Goal: Task Accomplishment & Management: Manage account settings

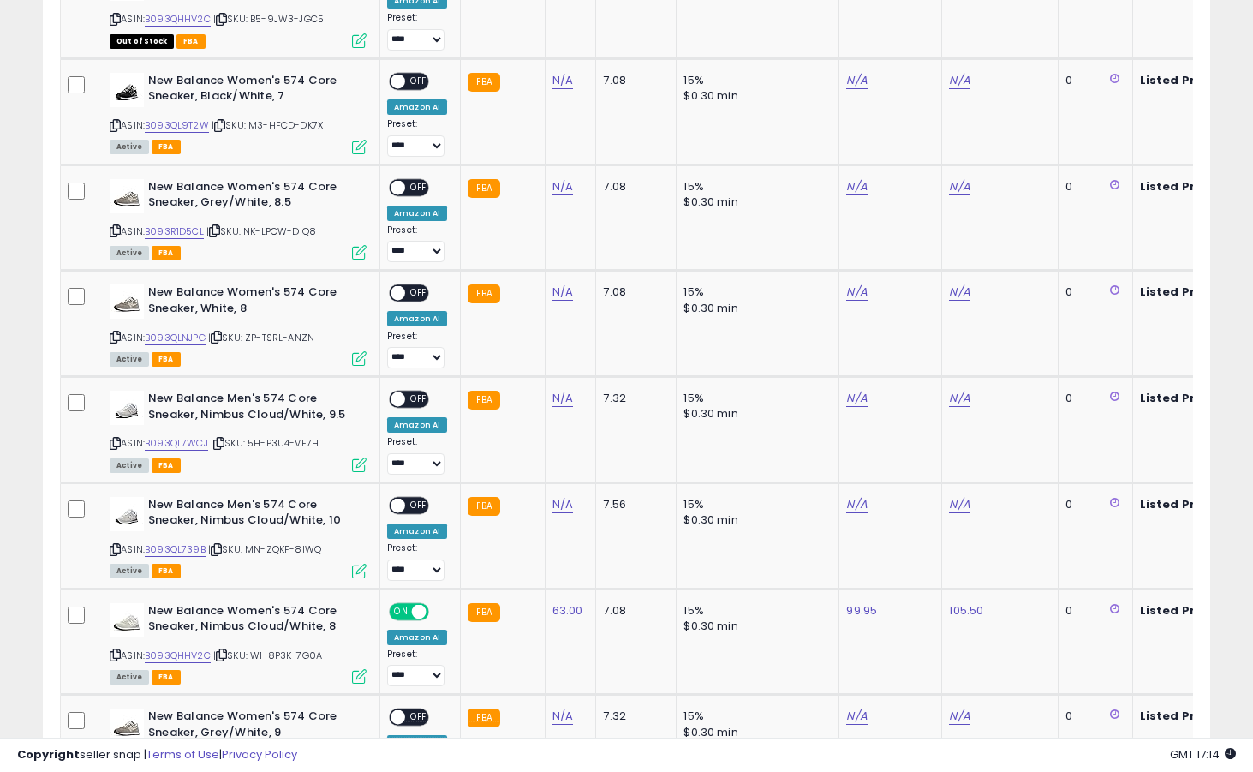
scroll to position [1757, 0]
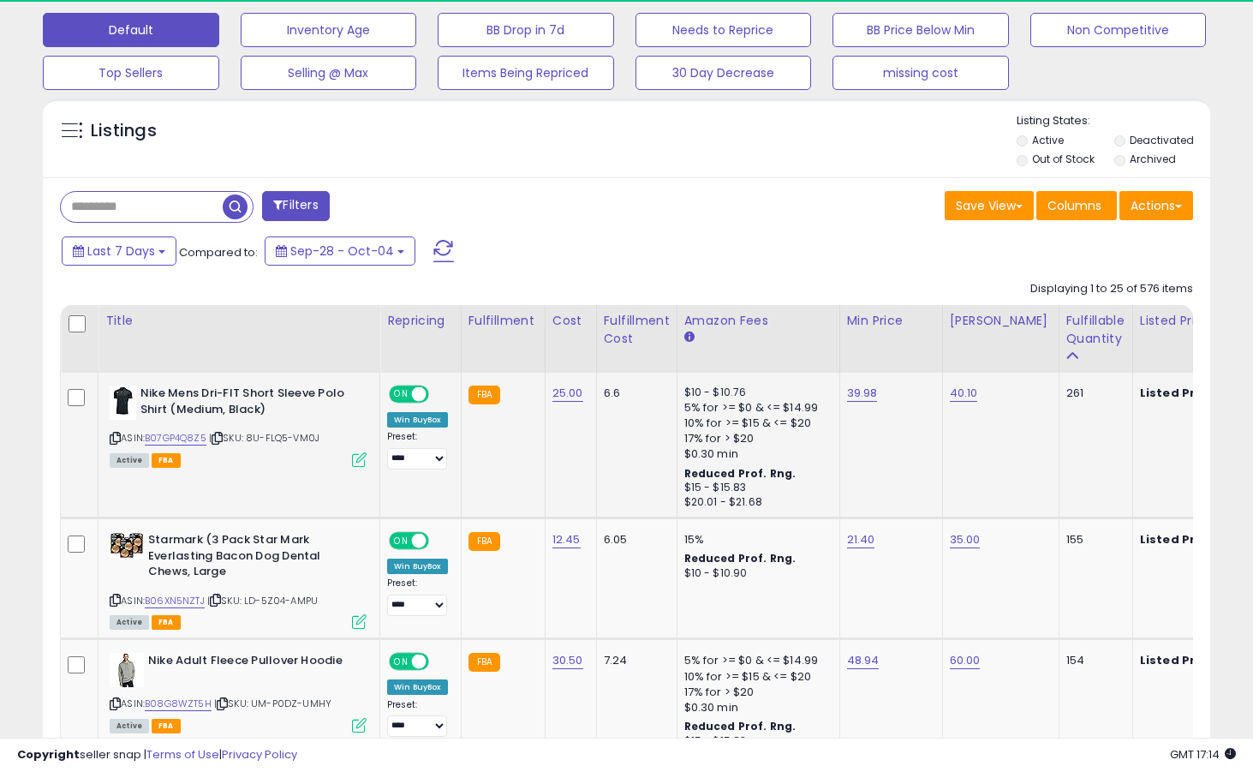
scroll to position [351, 676]
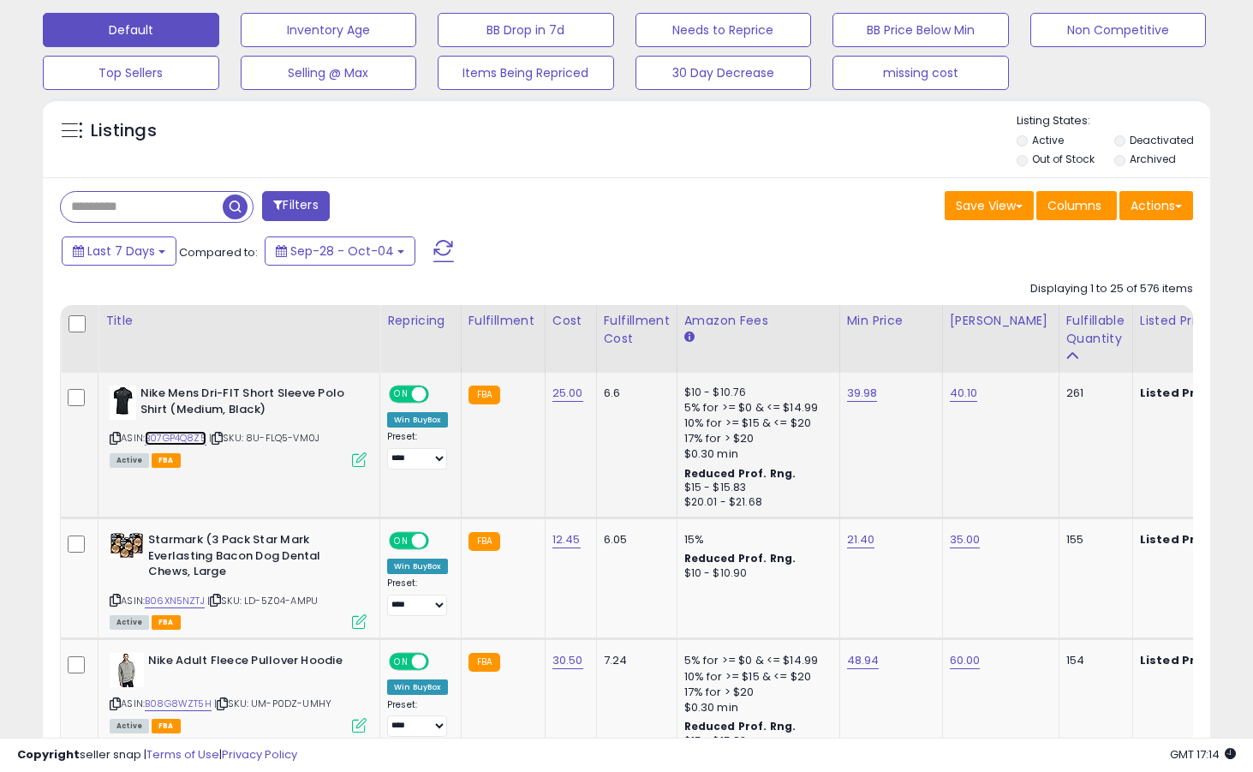
click at [189, 438] on link "B07GP4Q8Z5" at bounding box center [176, 438] width 62 height 15
click at [854, 391] on link "39.98" at bounding box center [862, 393] width 31 height 17
type input "*****"
click button "submit" at bounding box center [913, 350] width 29 height 26
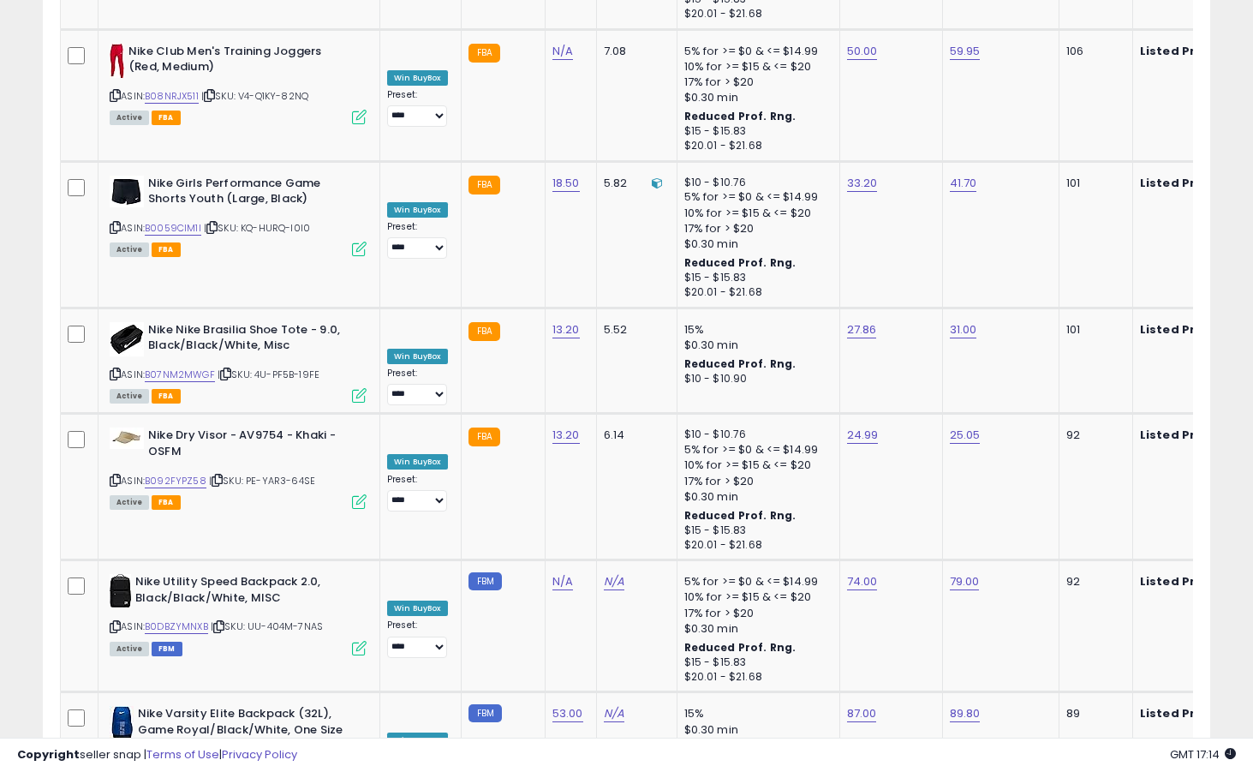
scroll to position [3741, 0]
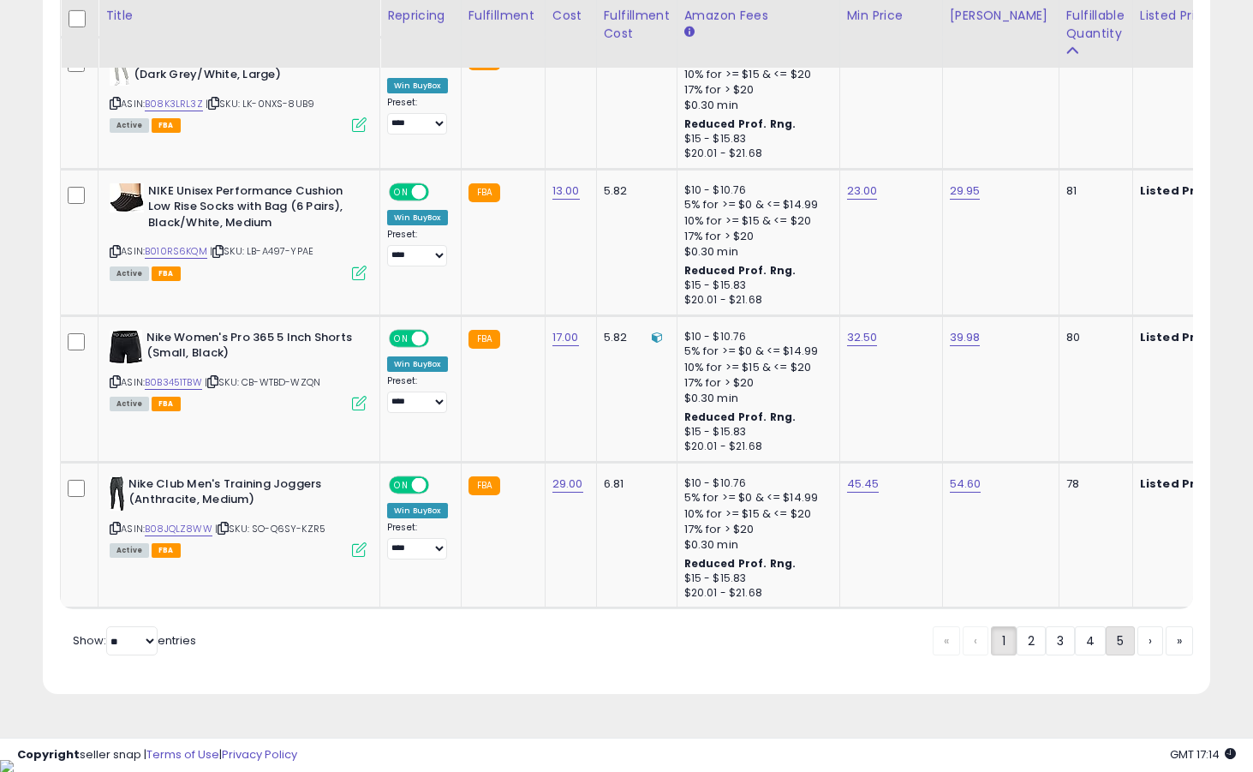
click at [1116, 655] on link "5" at bounding box center [1120, 640] width 29 height 29
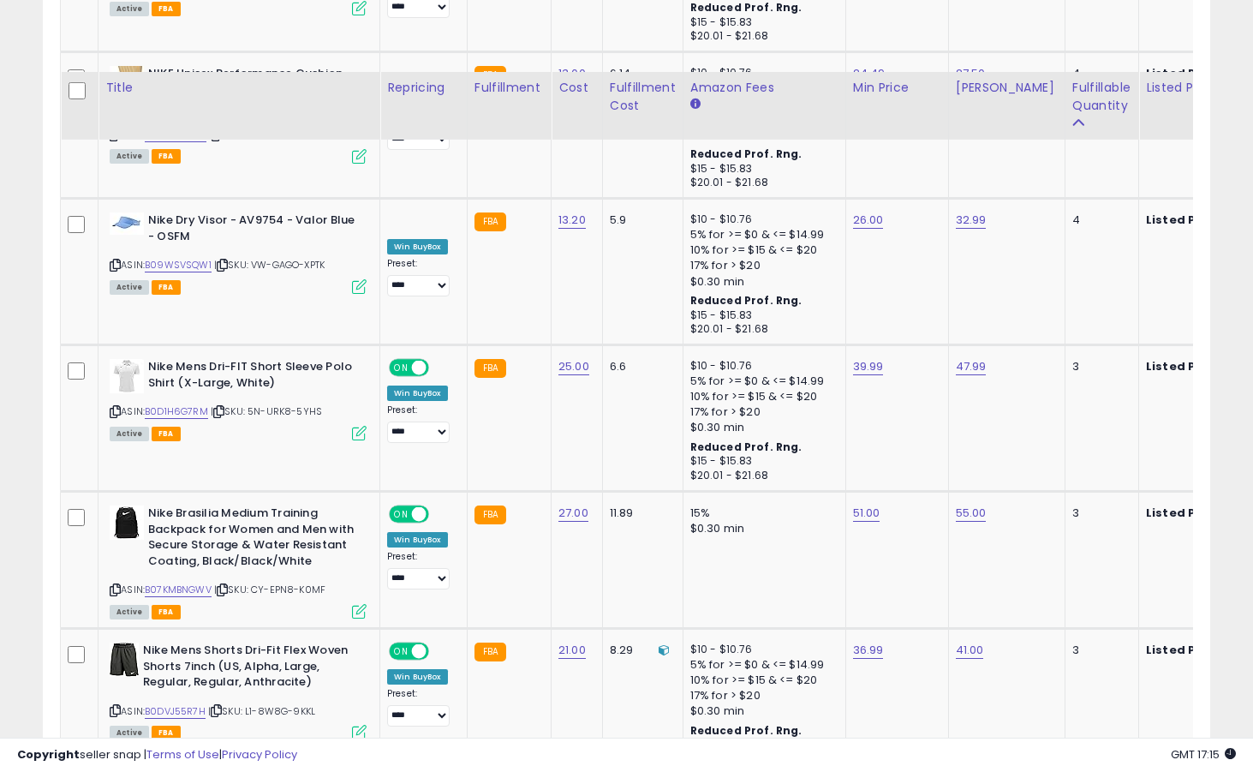
scroll to position [3569, 0]
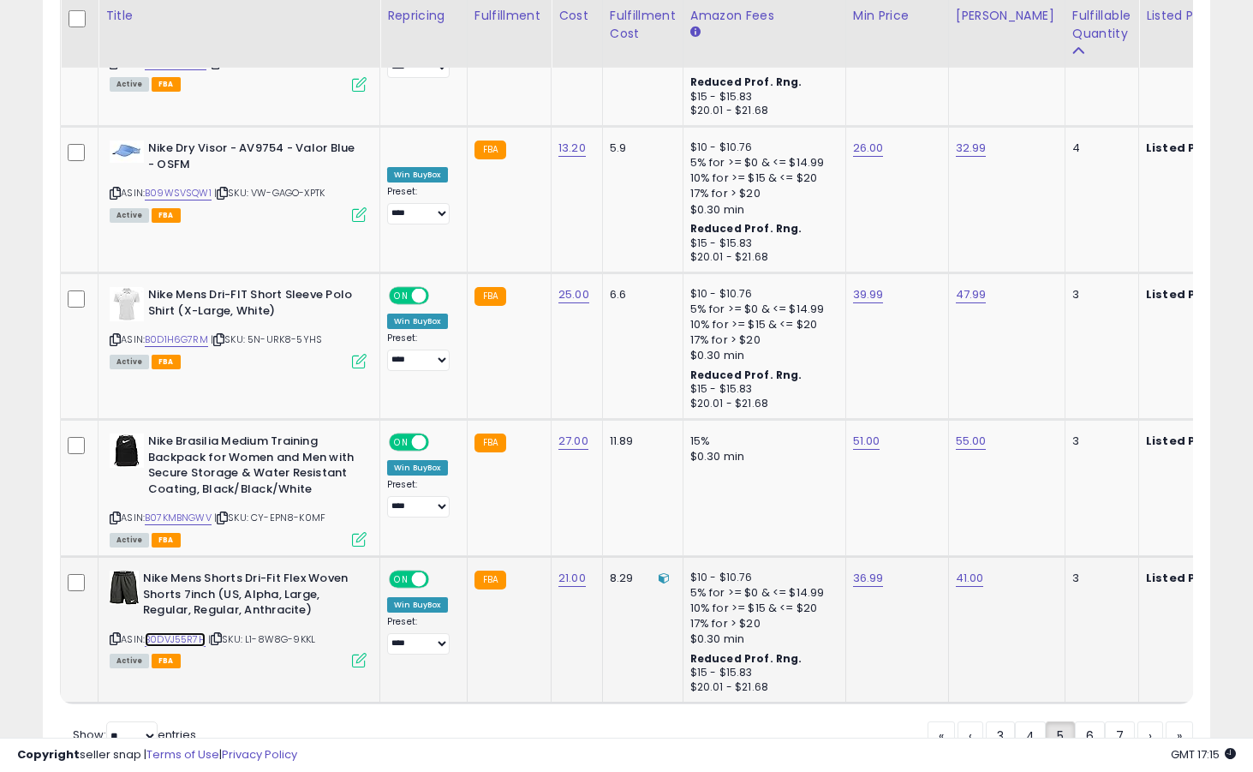
click at [190, 632] on link "B0DVJ55R7H" at bounding box center [175, 639] width 61 height 15
click at [861, 570] on link "36.99" at bounding box center [868, 578] width 31 height 17
type input "*****"
click button "submit" at bounding box center [916, 441] width 29 height 26
click at [196, 511] on link "B07KMBNGWV" at bounding box center [178, 518] width 67 height 15
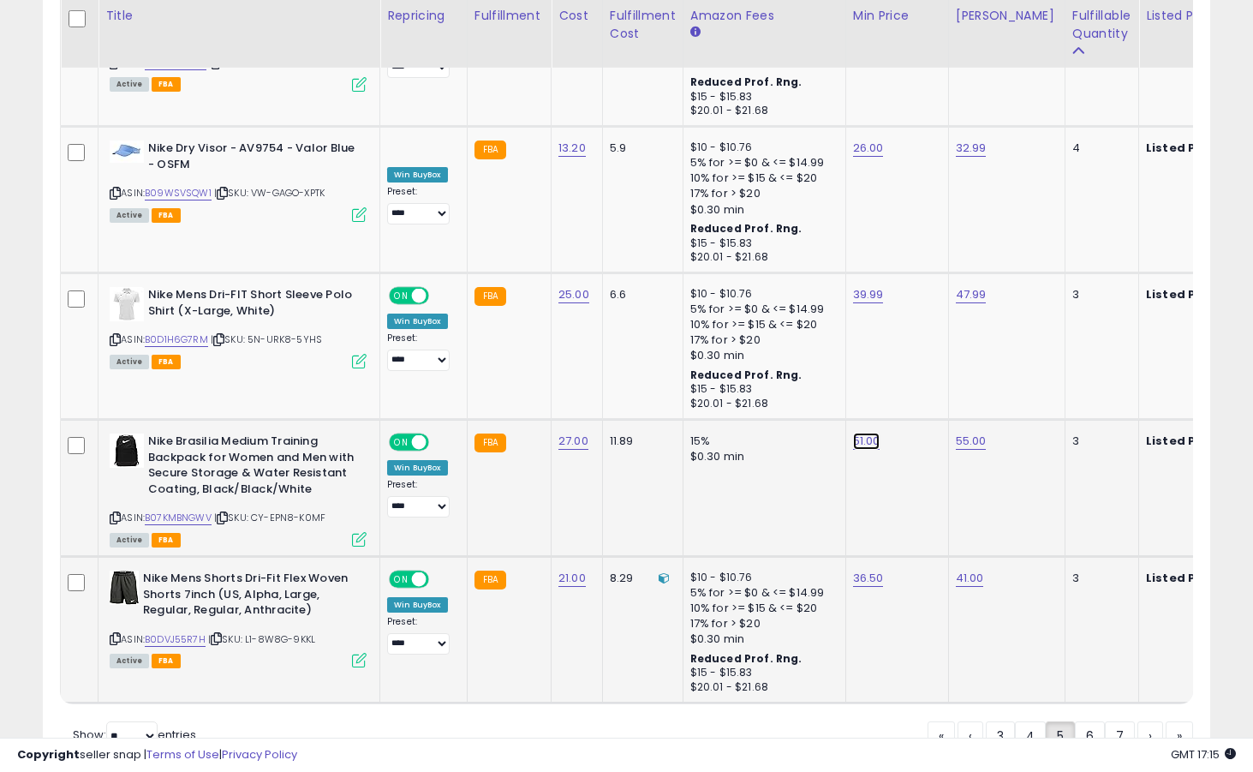
click at [857, 433] on link "51.00" at bounding box center [866, 441] width 27 height 17
type input "*"
type input "*****"
click button "submit" at bounding box center [914, 304] width 29 height 26
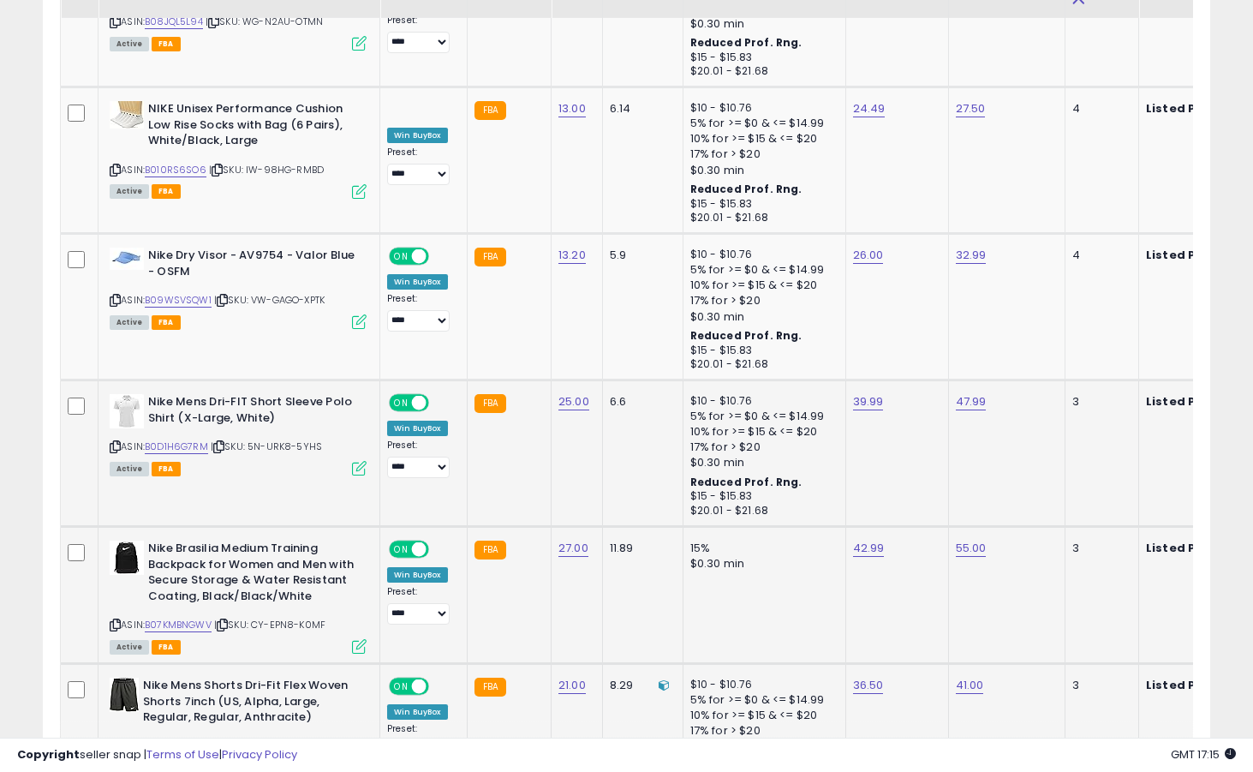
scroll to position [3404, 0]
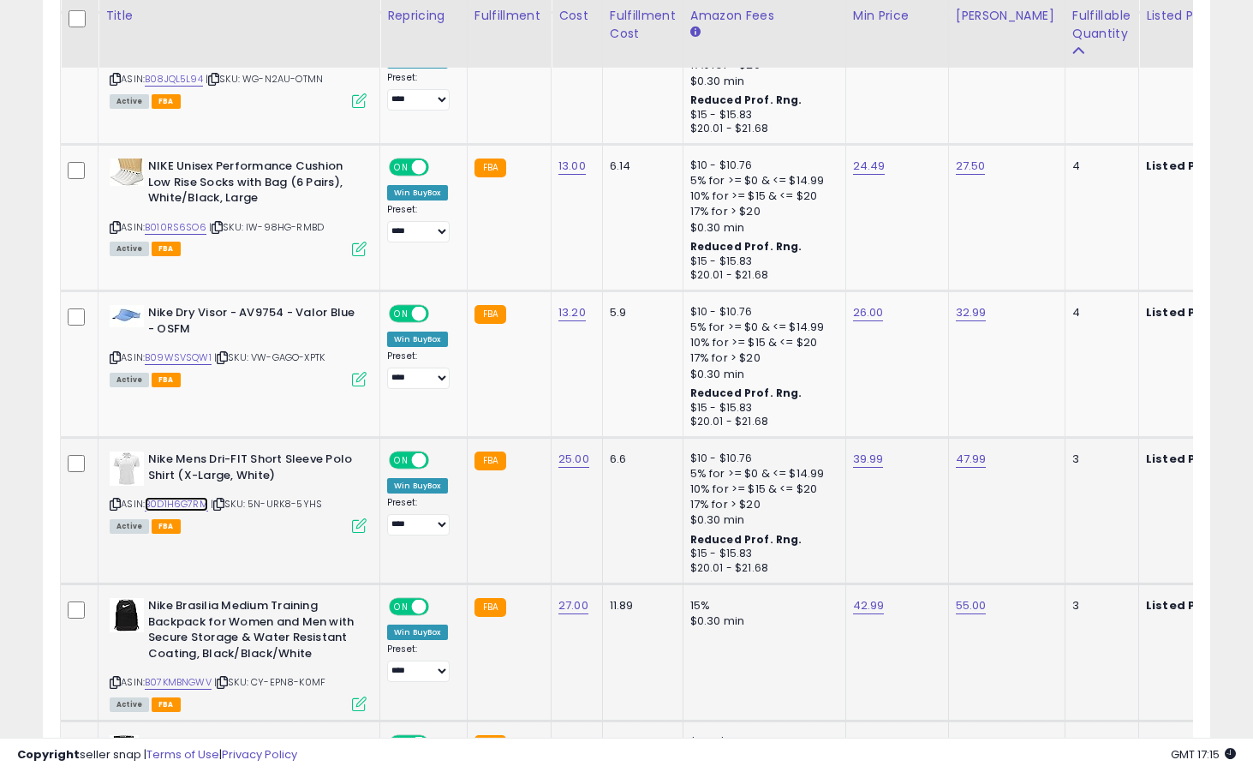
click at [167, 497] on link "B0D1H6G7RM" at bounding box center [176, 504] width 63 height 15
click at [862, 451] on link "39.99" at bounding box center [868, 459] width 31 height 17
type input "*****"
click button "submit" at bounding box center [916, 322] width 29 height 26
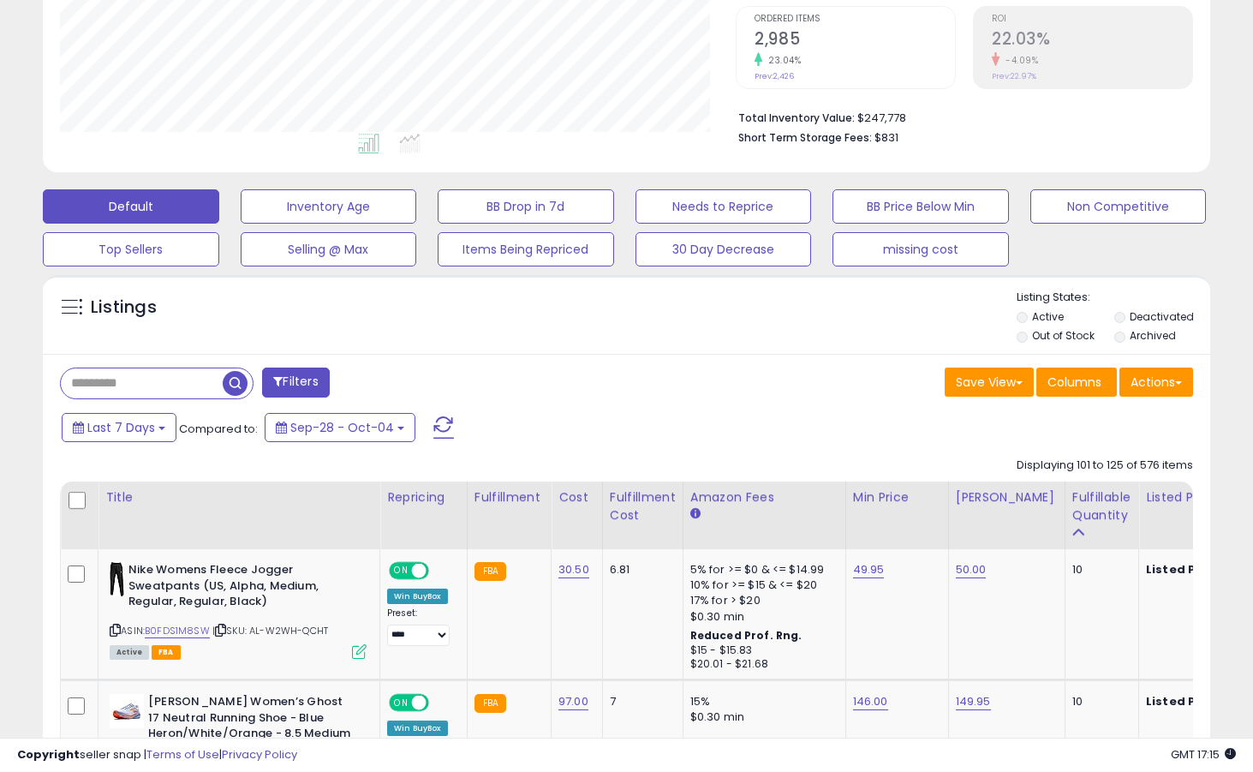
scroll to position [397, 0]
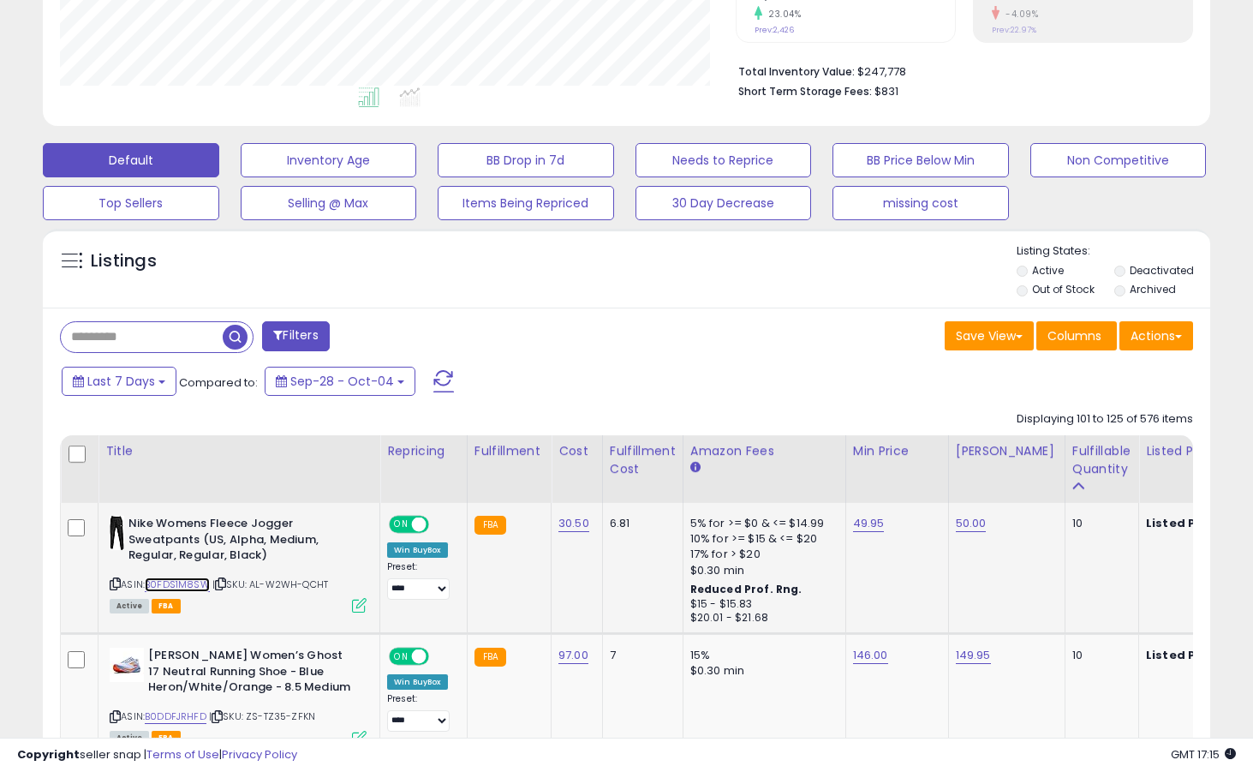
click at [186, 588] on link "B0FDS1M8SW" at bounding box center [177, 584] width 65 height 15
click at [866, 527] on link "49.95" at bounding box center [869, 523] width 32 height 17
type input "*****"
click button "submit" at bounding box center [917, 481] width 29 height 26
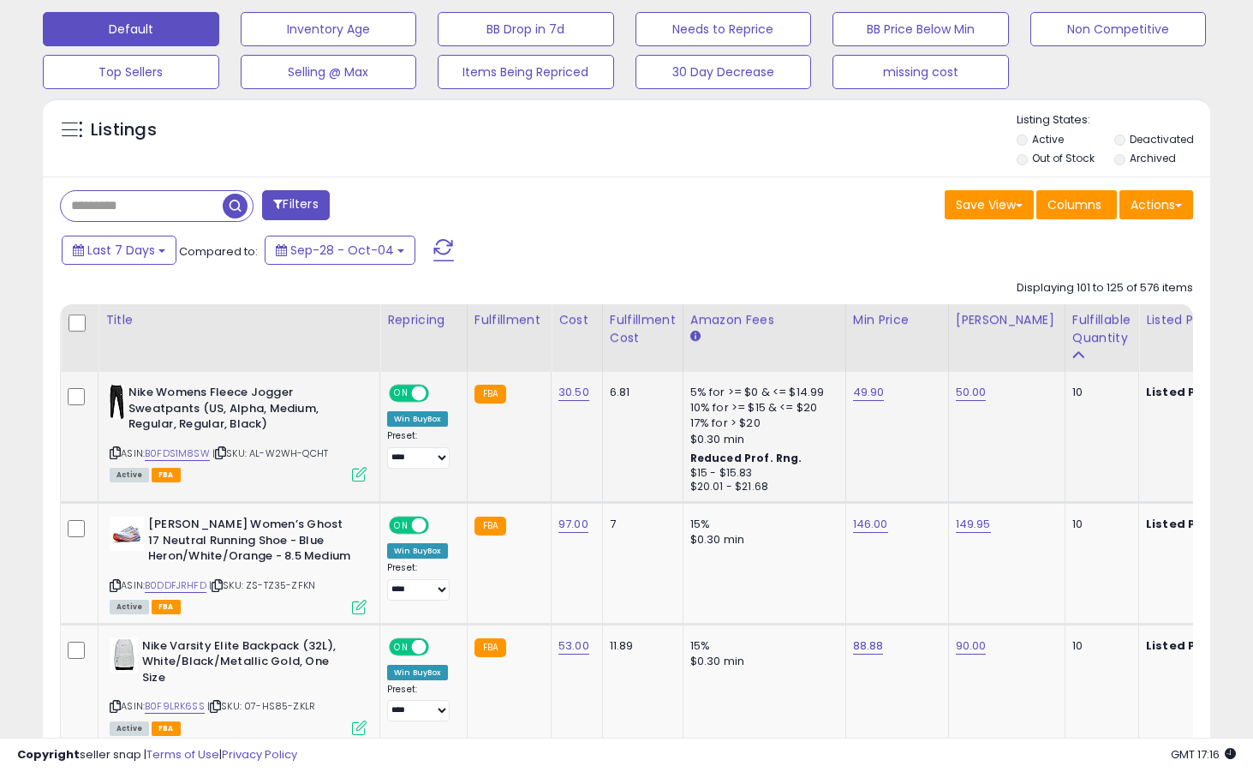
scroll to position [547, 0]
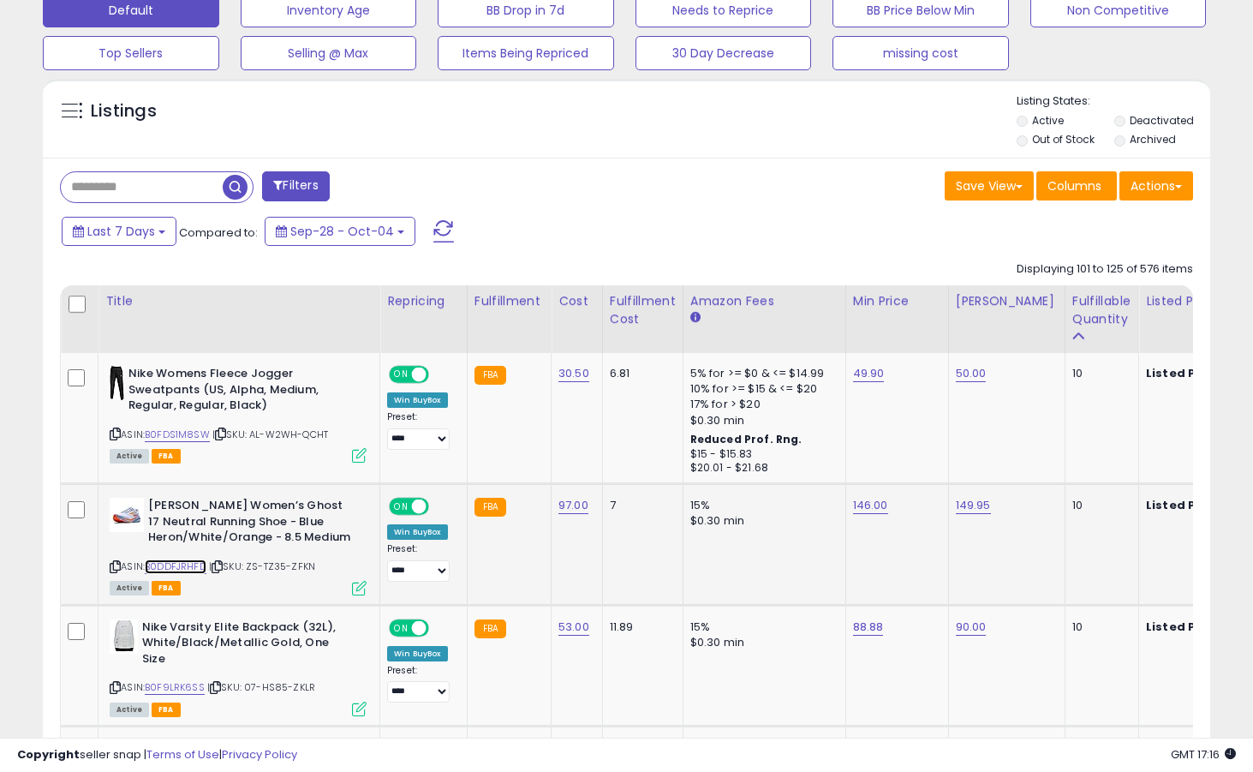
click at [185, 570] on link "B0DDFJRHFD" at bounding box center [176, 566] width 62 height 15
click at [867, 505] on link "146.00" at bounding box center [870, 505] width 35 height 17
type input "******"
click button "submit" at bounding box center [919, 463] width 29 height 26
click at [187, 680] on link "B0F9LRK6SS" at bounding box center [175, 687] width 60 height 15
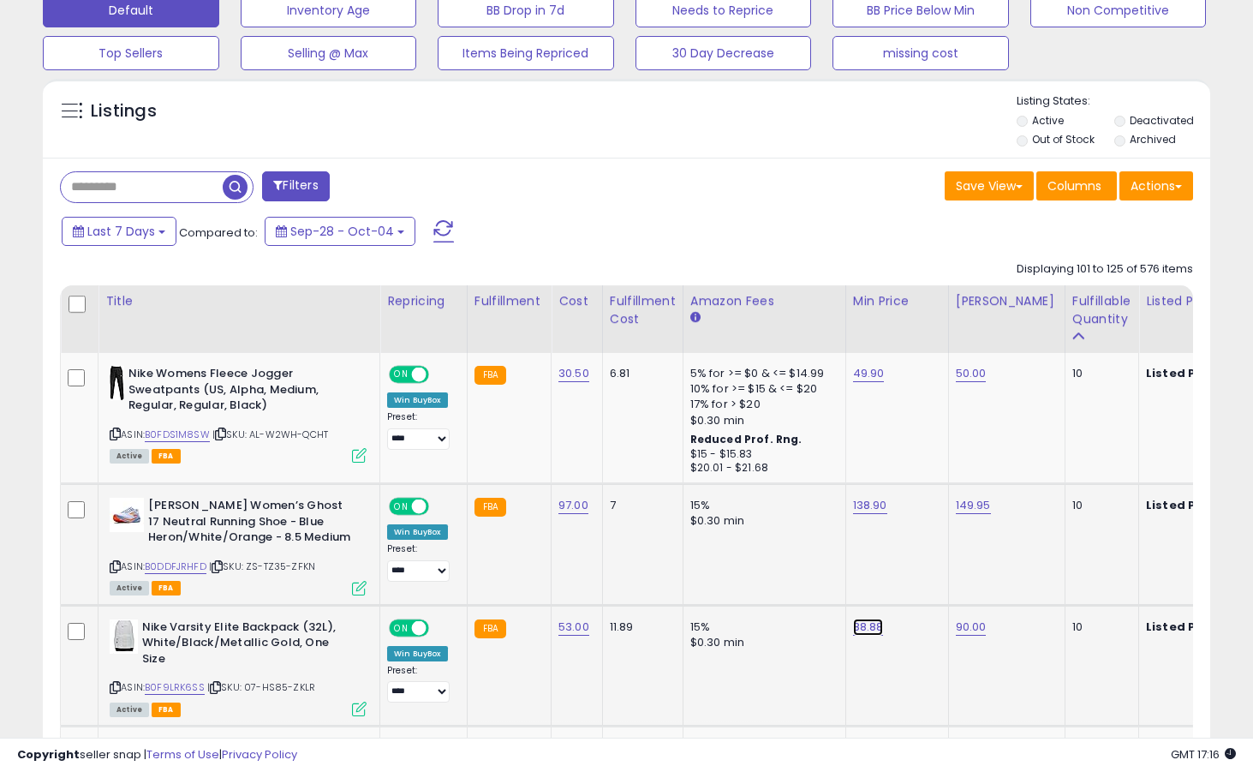
click at [873, 625] on link "88.88" at bounding box center [868, 626] width 31 height 17
type input "*****"
click button "submit" at bounding box center [917, 584] width 29 height 26
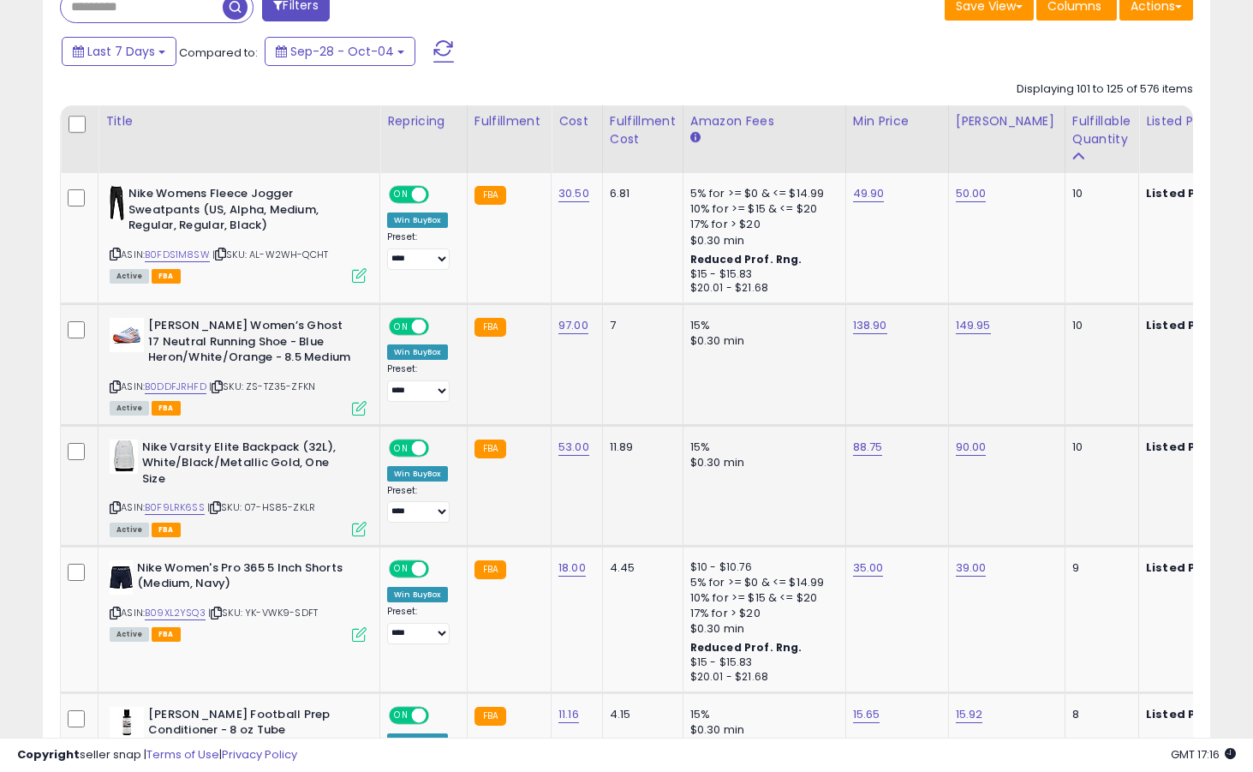
scroll to position [751, 0]
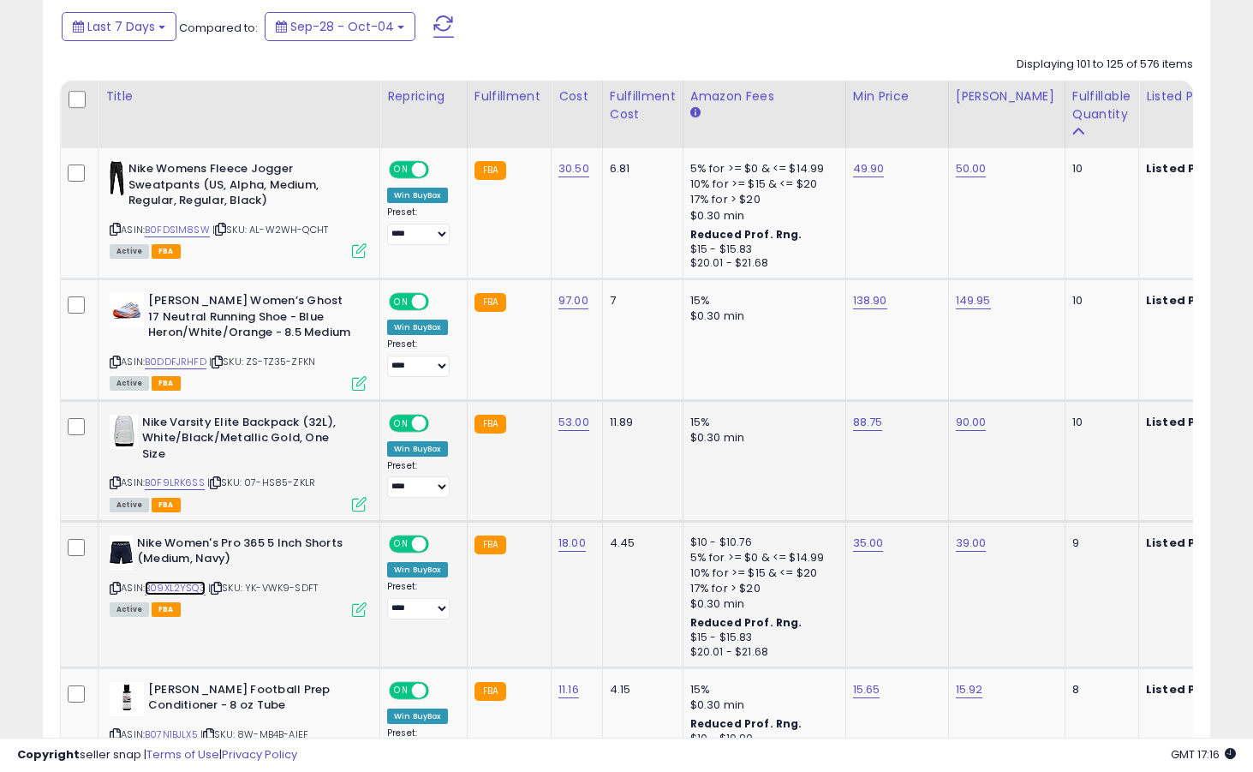
click at [189, 581] on link "B09XL2YSQ3" at bounding box center [175, 588] width 61 height 15
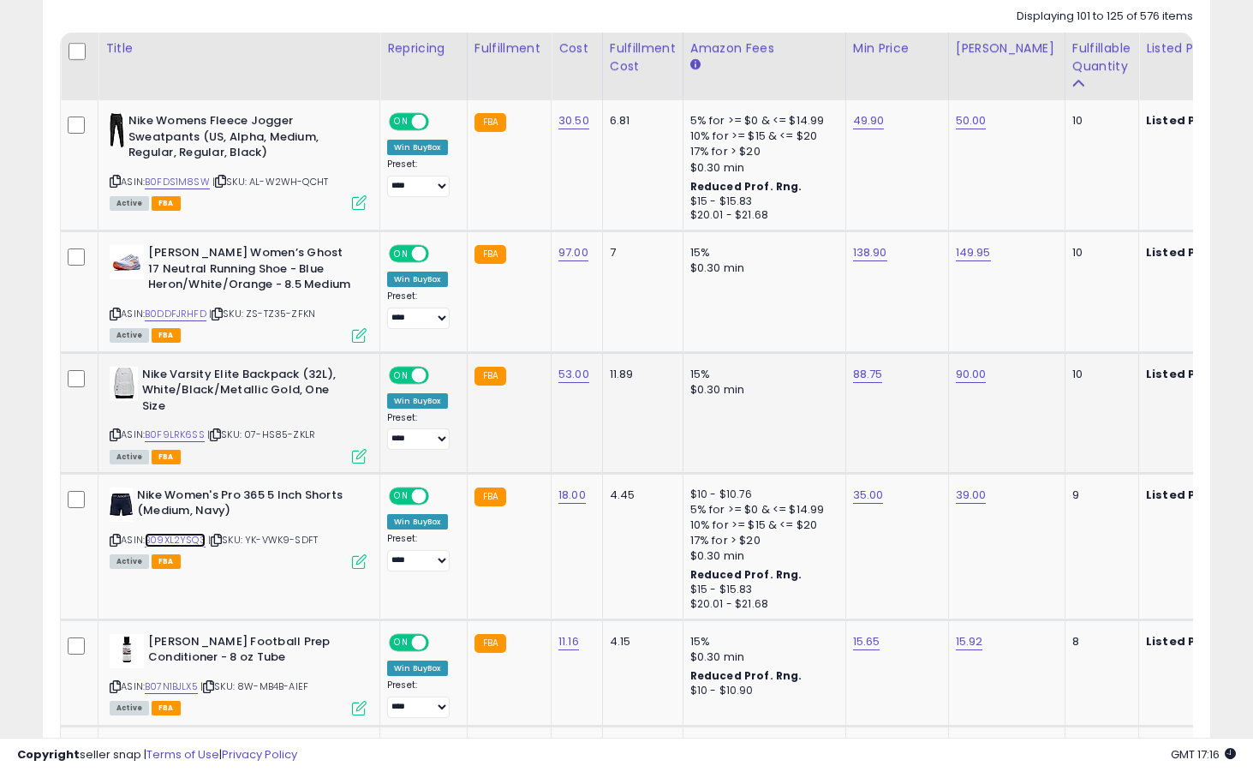
scroll to position [808, 0]
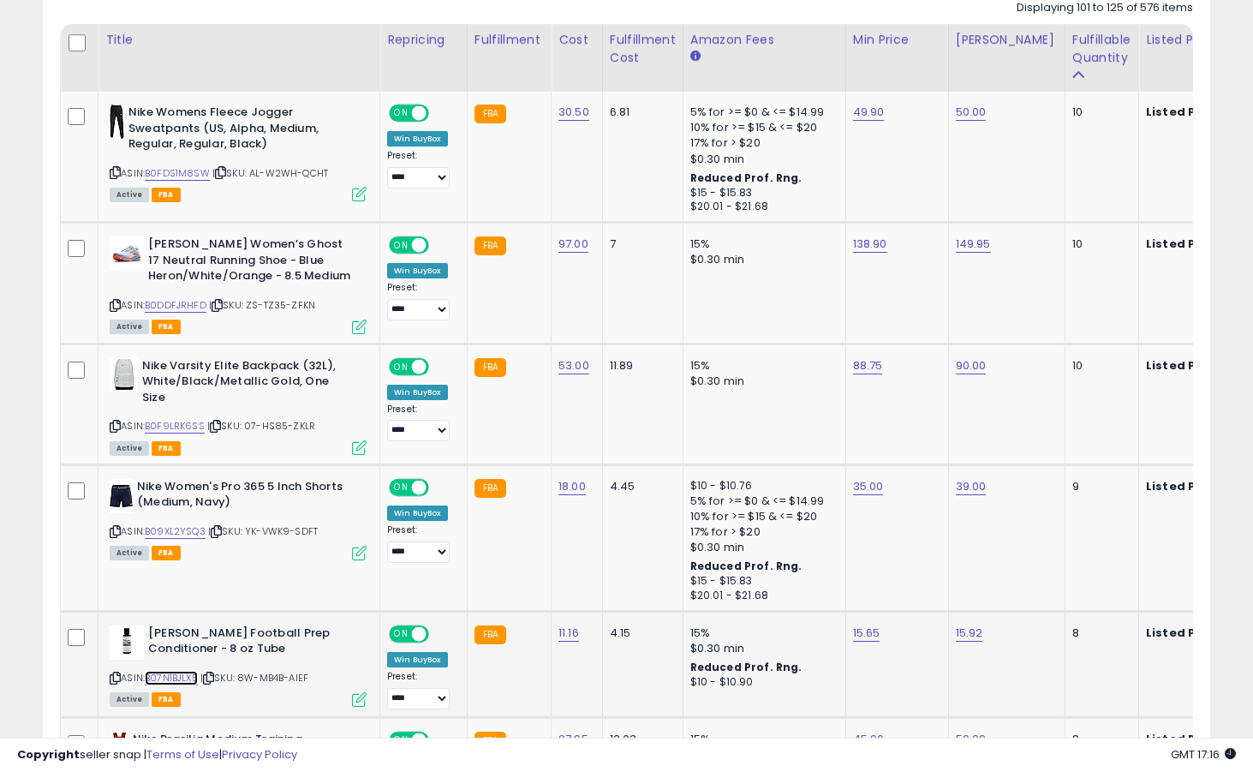
click at [193, 671] on link "B07N1BJLX5" at bounding box center [171, 678] width 53 height 15
click at [869, 624] on link "15.65" at bounding box center [866, 632] width 27 height 17
type input "*****"
click button "submit" at bounding box center [915, 575] width 29 height 26
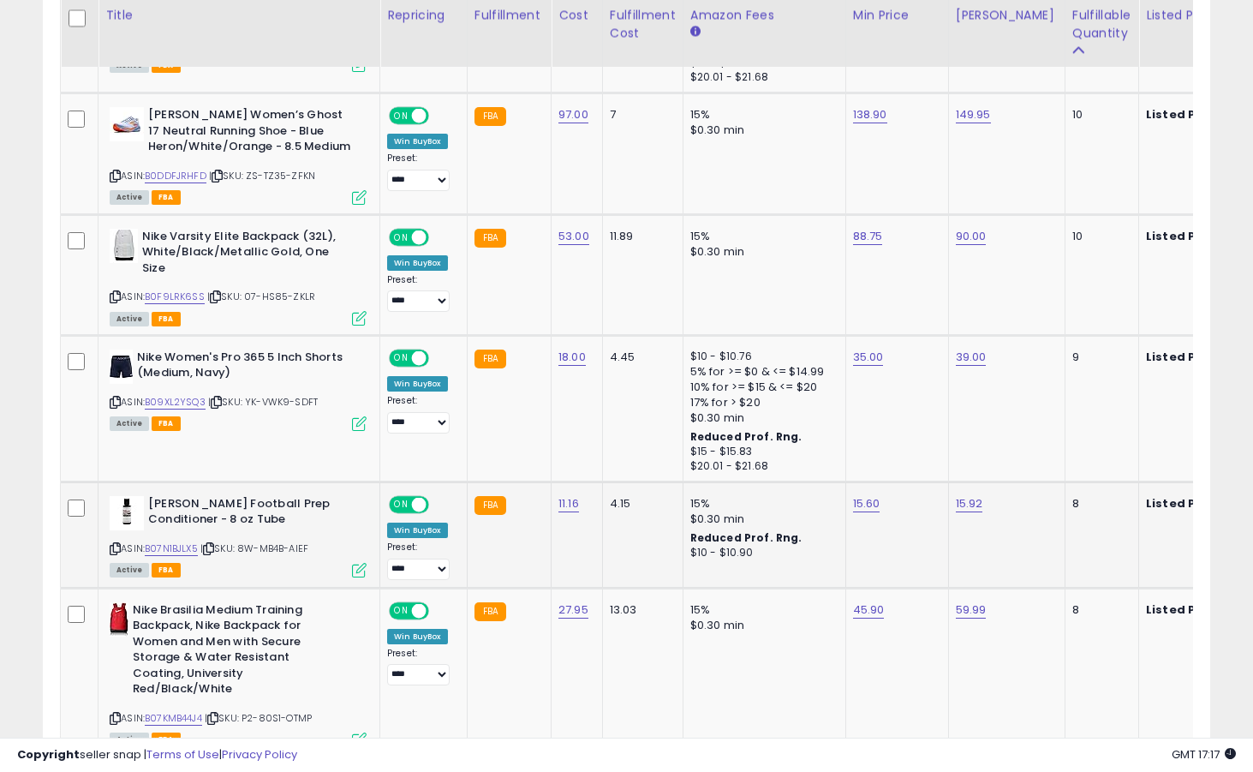
scroll to position [959, 0]
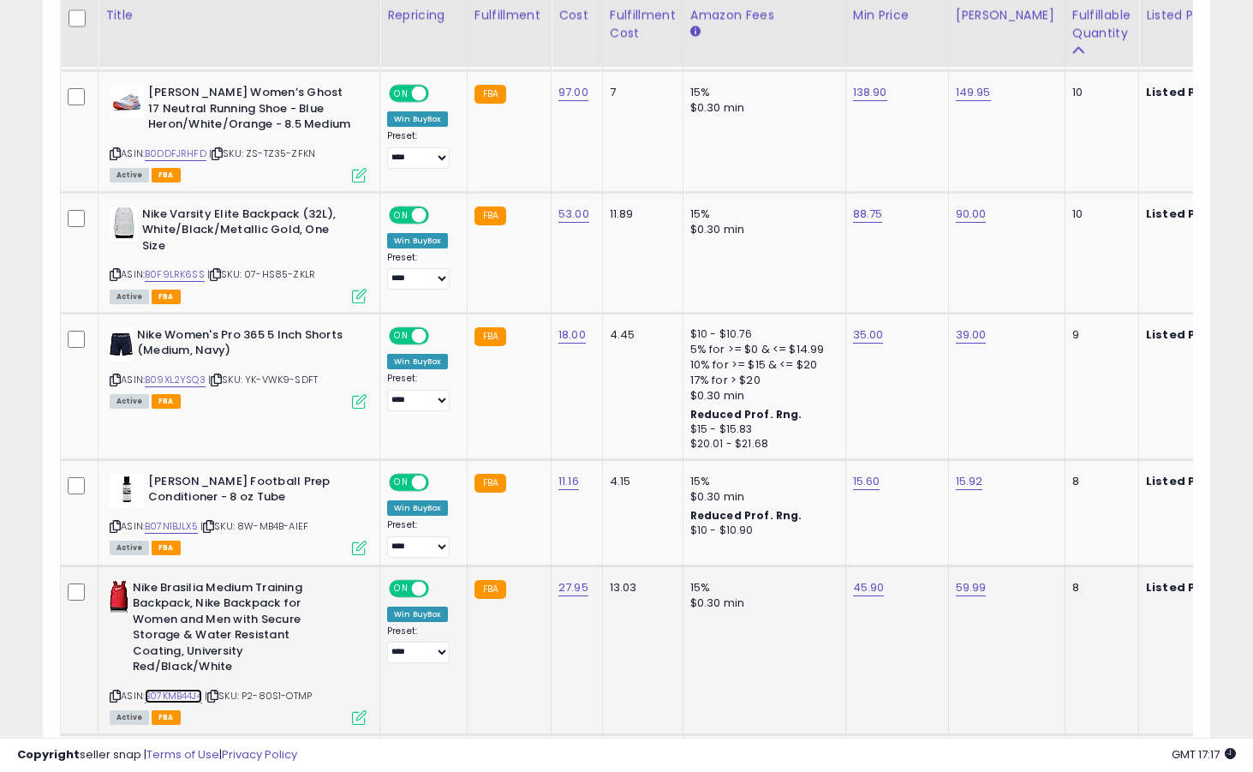
click at [188, 689] on link "B07KMB44J4" at bounding box center [173, 696] width 57 height 15
click at [864, 579] on link "45.90" at bounding box center [869, 587] width 32 height 17
type input "*****"
click button "submit" at bounding box center [916, 530] width 29 height 26
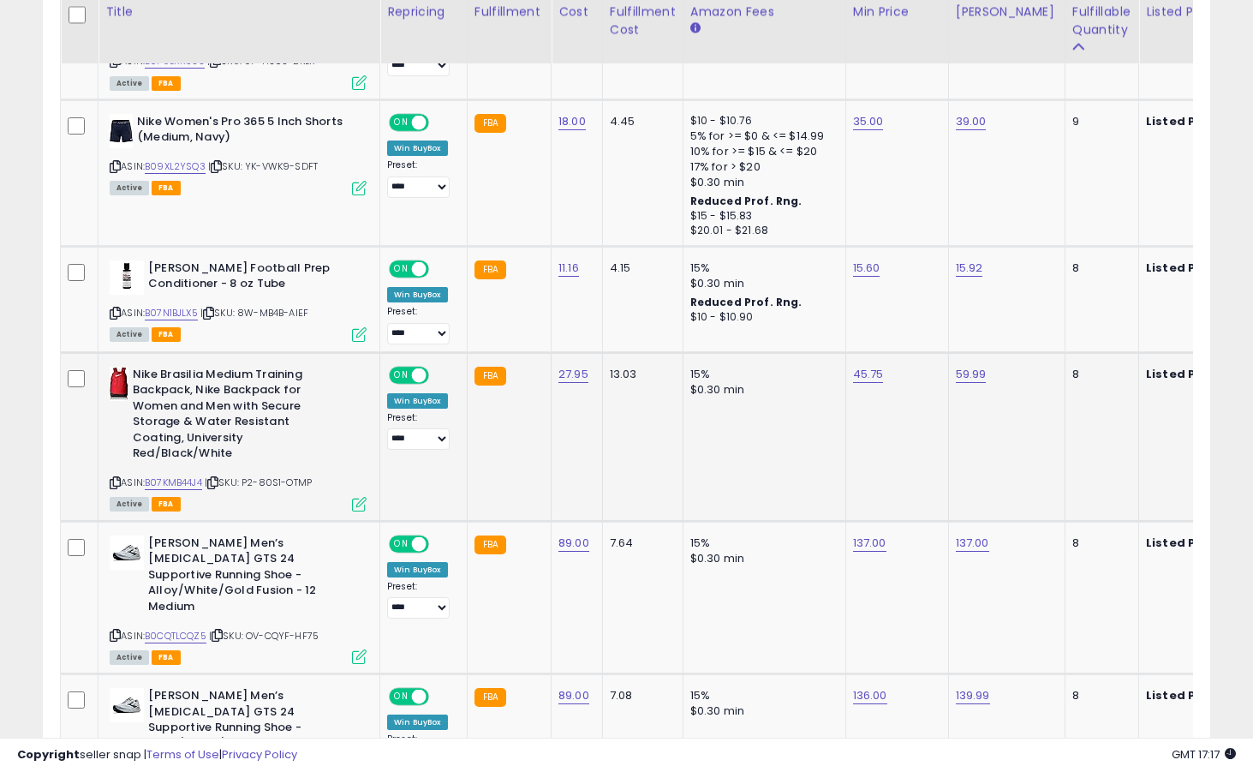
scroll to position [1202, 0]
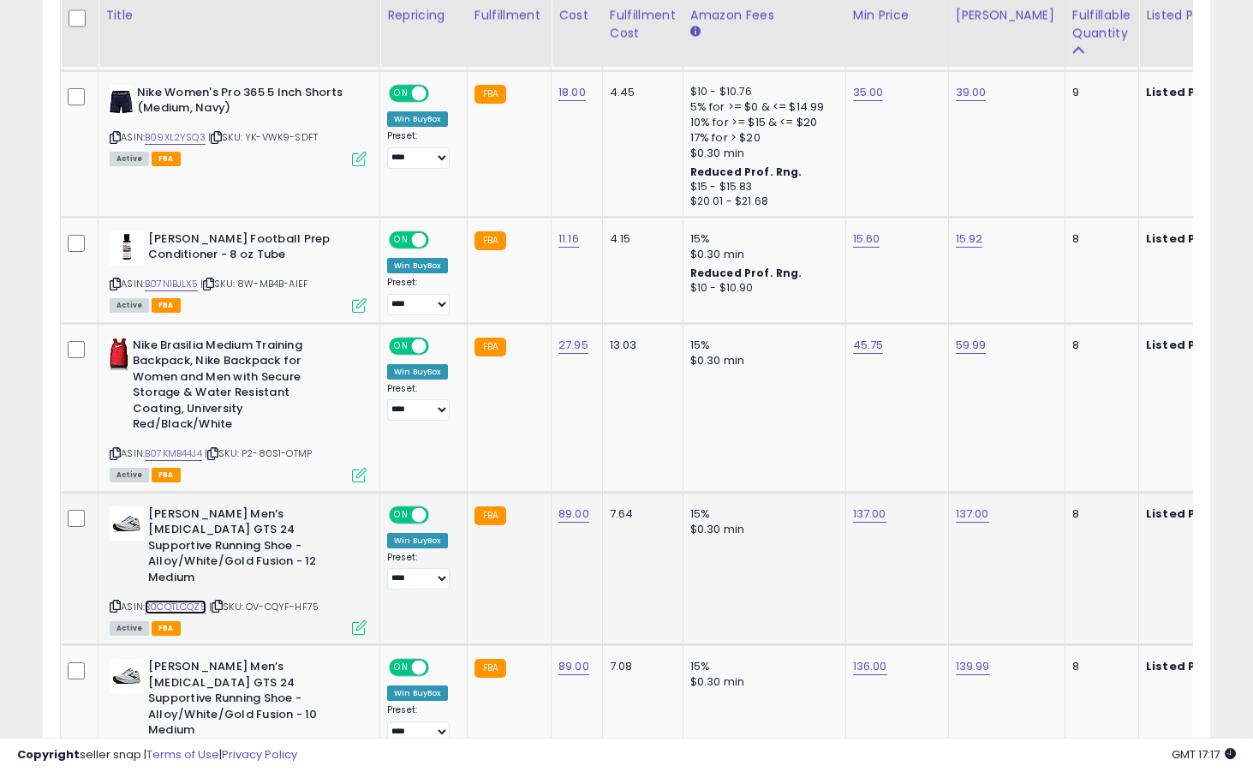
click at [177, 600] on link "B0CQTLCQZ5" at bounding box center [176, 607] width 62 height 15
click at [867, 505] on link "137.00" at bounding box center [869, 513] width 33 height 17
type input "******"
click button "submit" at bounding box center [918, 440] width 29 height 26
click at [188, 752] on link "B0CQTKY38Q" at bounding box center [176, 759] width 63 height 15
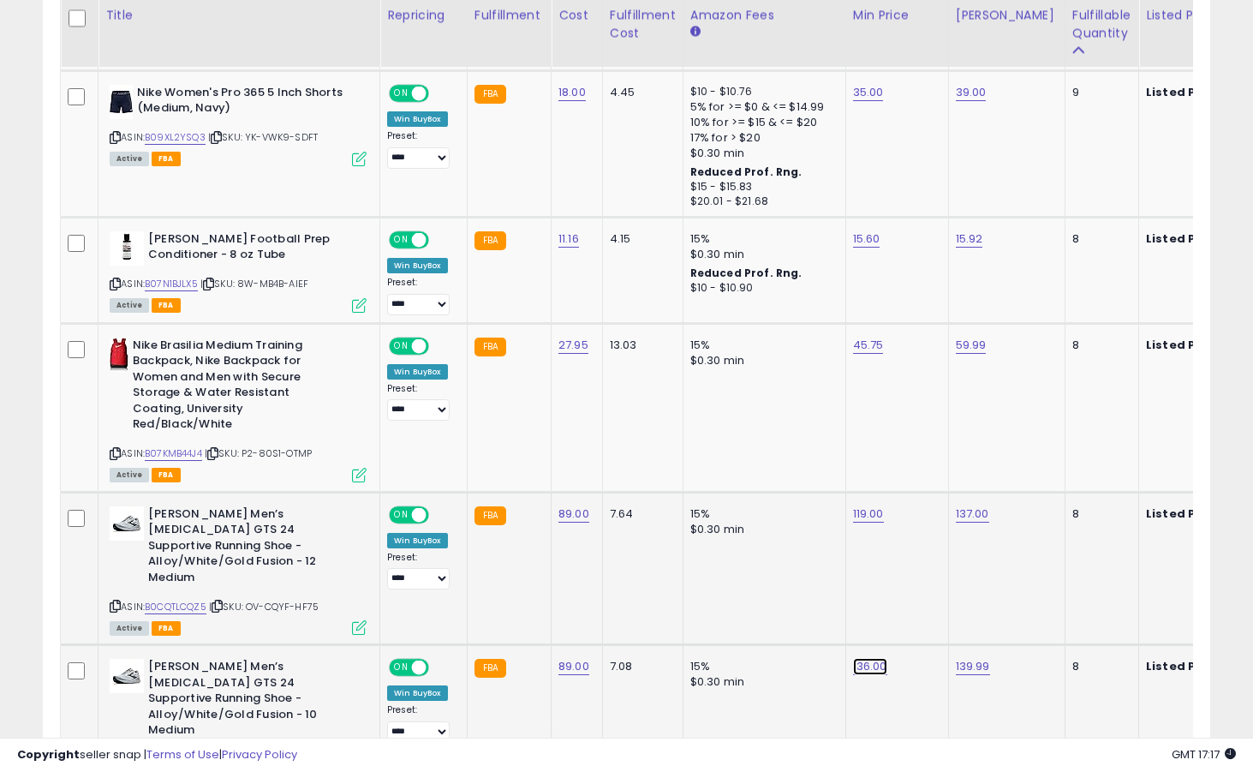
click at [873, 658] on link "136.00" at bounding box center [870, 666] width 34 height 17
type input "******"
click button "submit" at bounding box center [918, 577] width 29 height 26
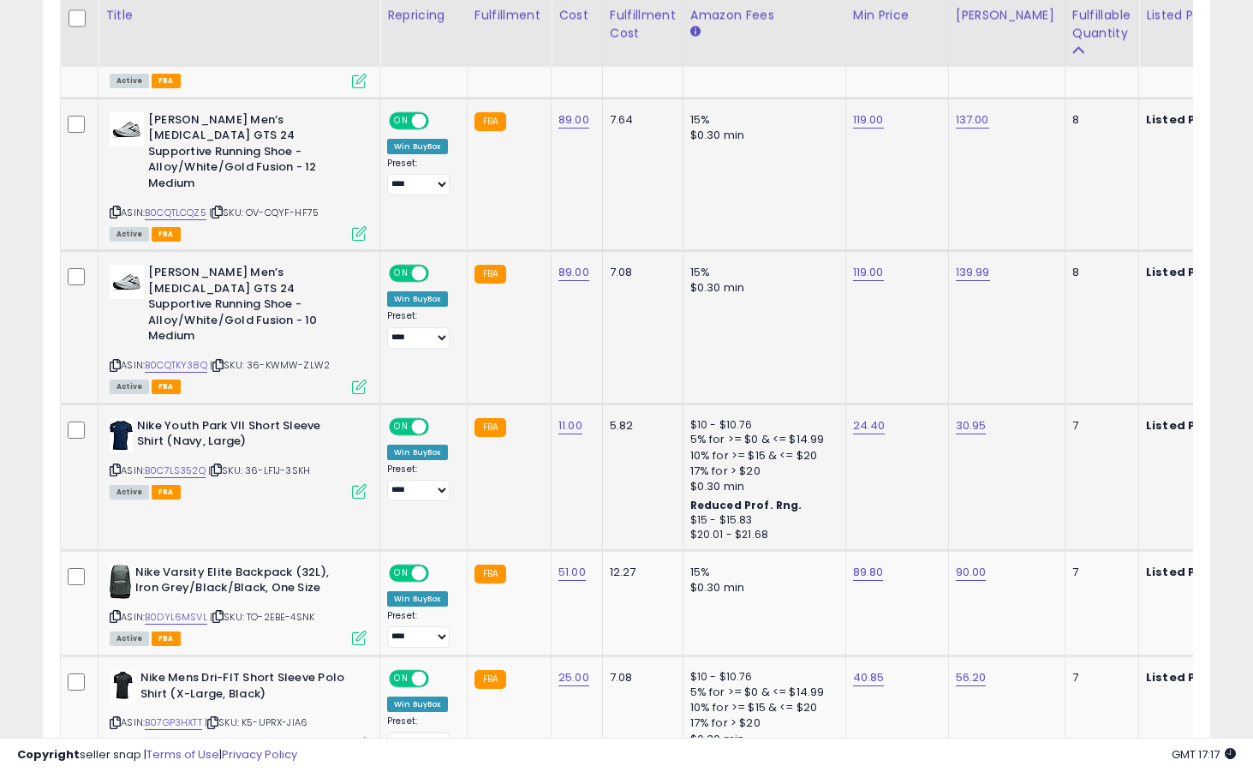
scroll to position [1611, 0]
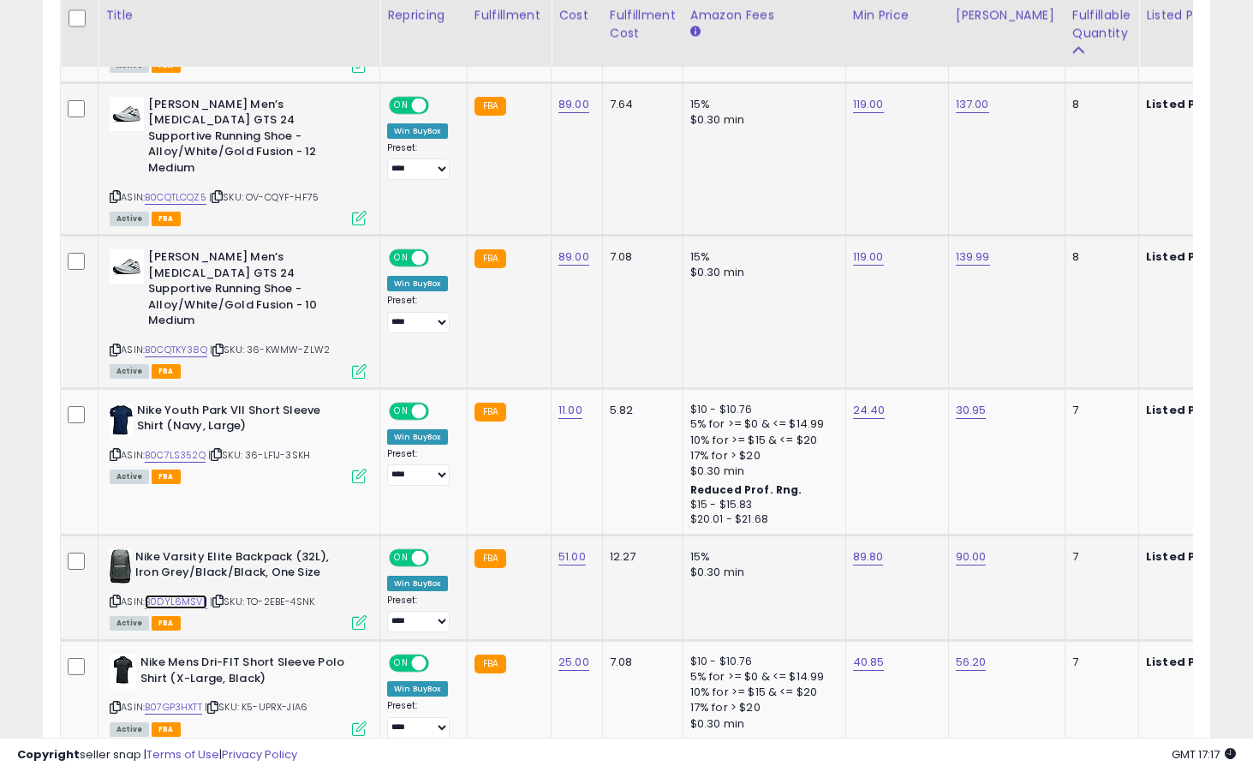
click at [193, 594] on link "B0DYL6MSVL" at bounding box center [176, 601] width 63 height 15
click at [865, 548] on link "89.80" at bounding box center [868, 556] width 31 height 17
type input "*****"
click button "submit" at bounding box center [917, 451] width 29 height 26
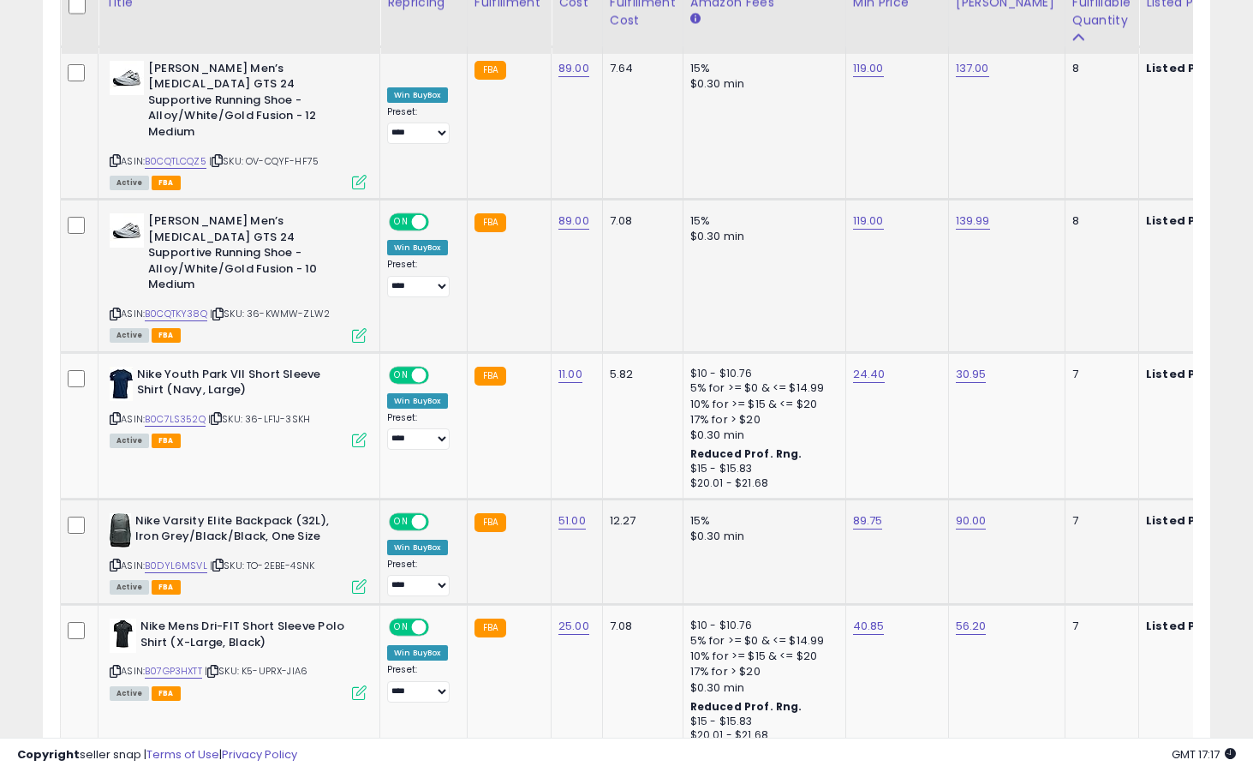
scroll to position [1664, 0]
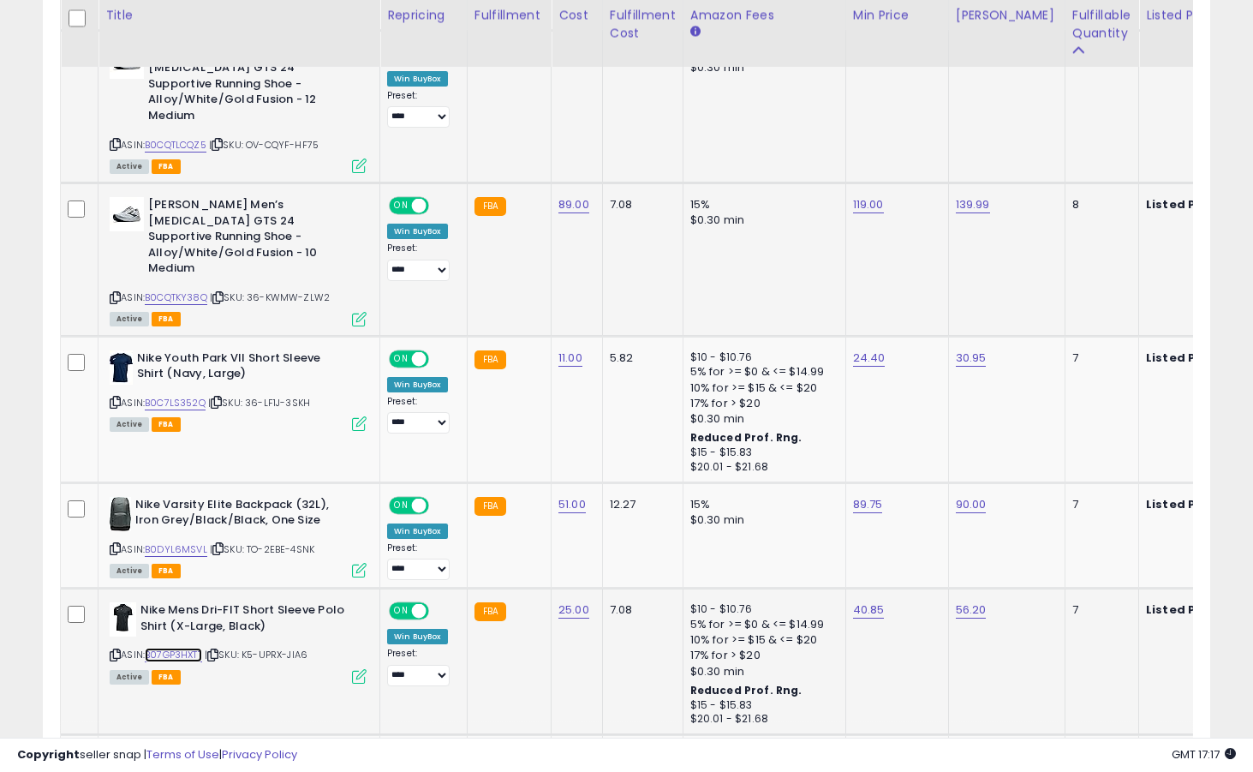
click at [188, 648] on link "B07GP3HXTT" at bounding box center [173, 655] width 57 height 15
click at [861, 601] on link "40.85" at bounding box center [869, 609] width 32 height 17
type input "*****"
click button "submit" at bounding box center [917, 505] width 29 height 26
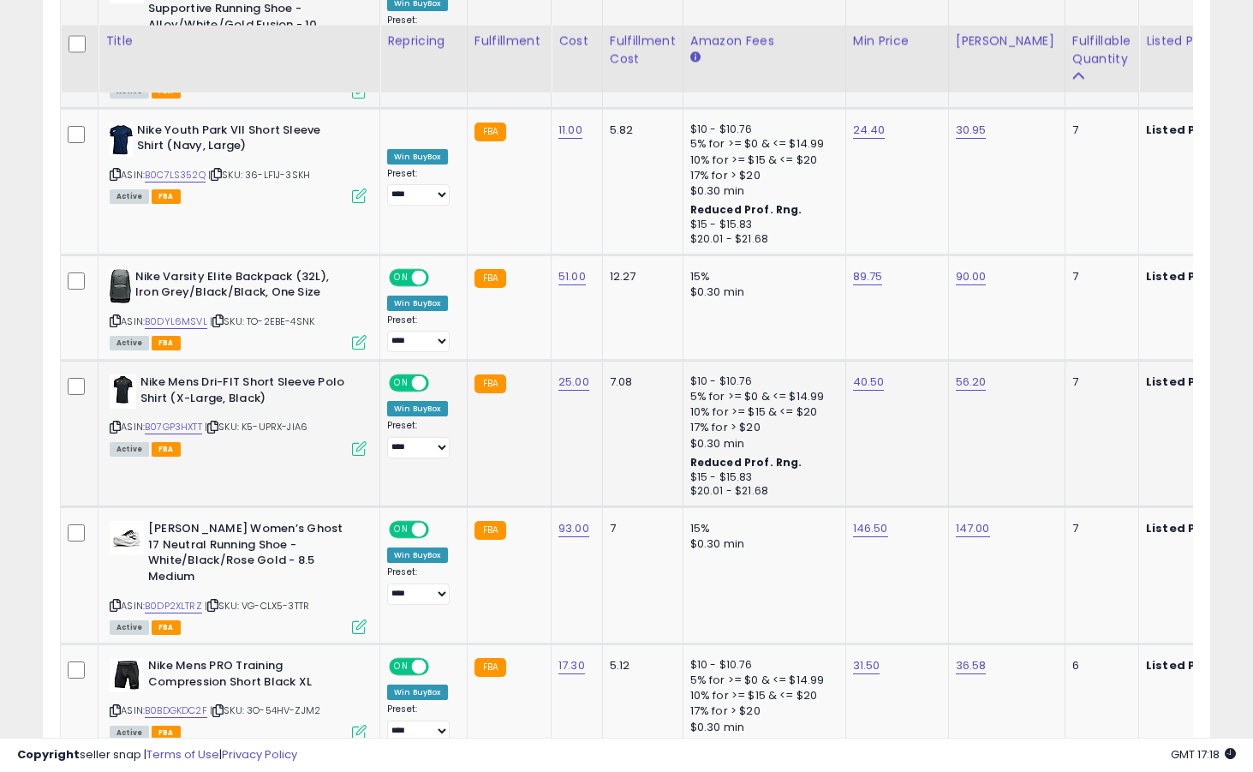
scroll to position [1919, 0]
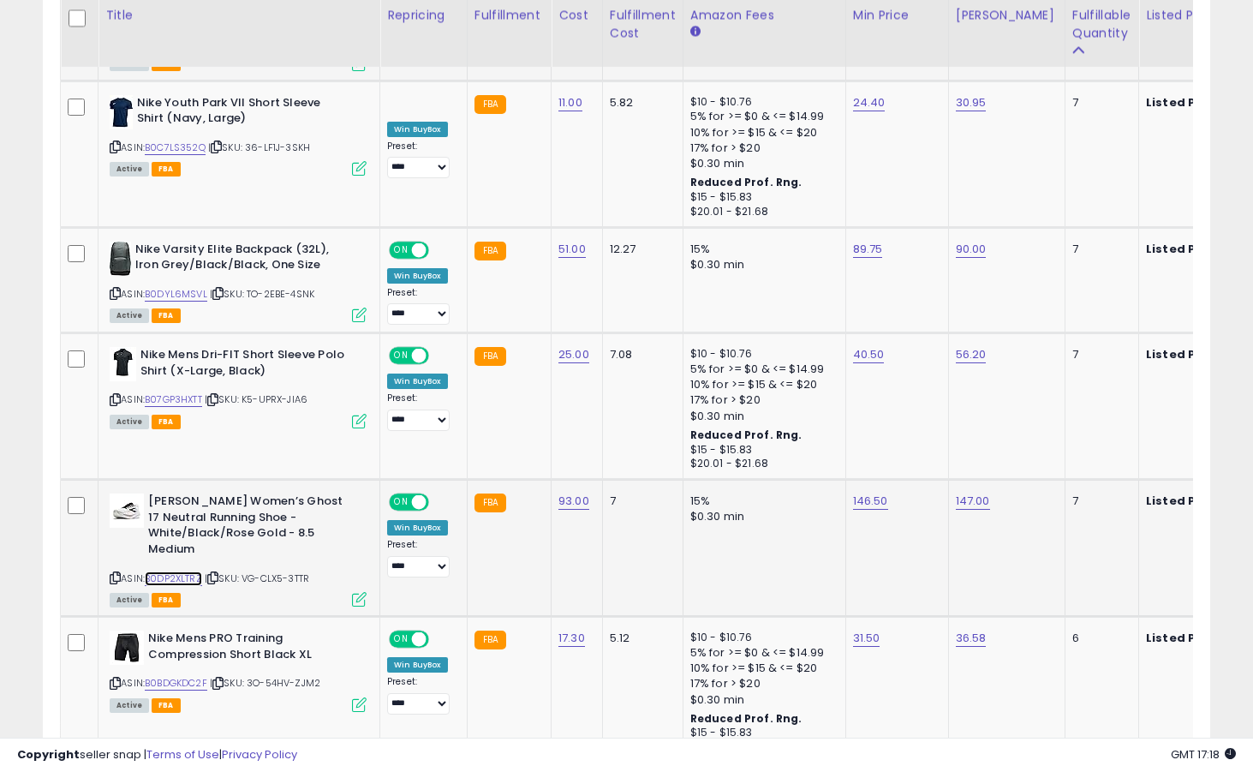
click at [196, 571] on link "B0DP2XLTRZ" at bounding box center [173, 578] width 57 height 15
click at [881, 493] on link "146.50" at bounding box center [870, 501] width 35 height 17
type input "******"
click button "submit" at bounding box center [919, 396] width 29 height 26
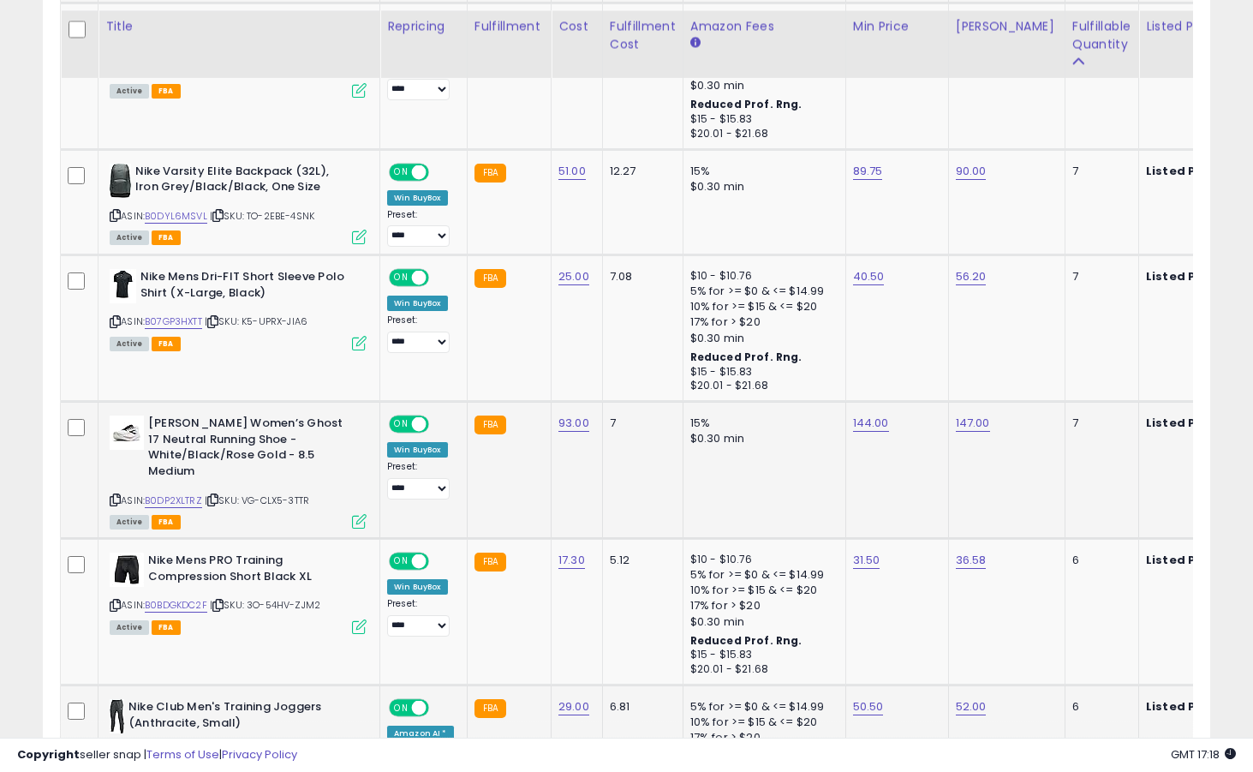
scroll to position [2023, 0]
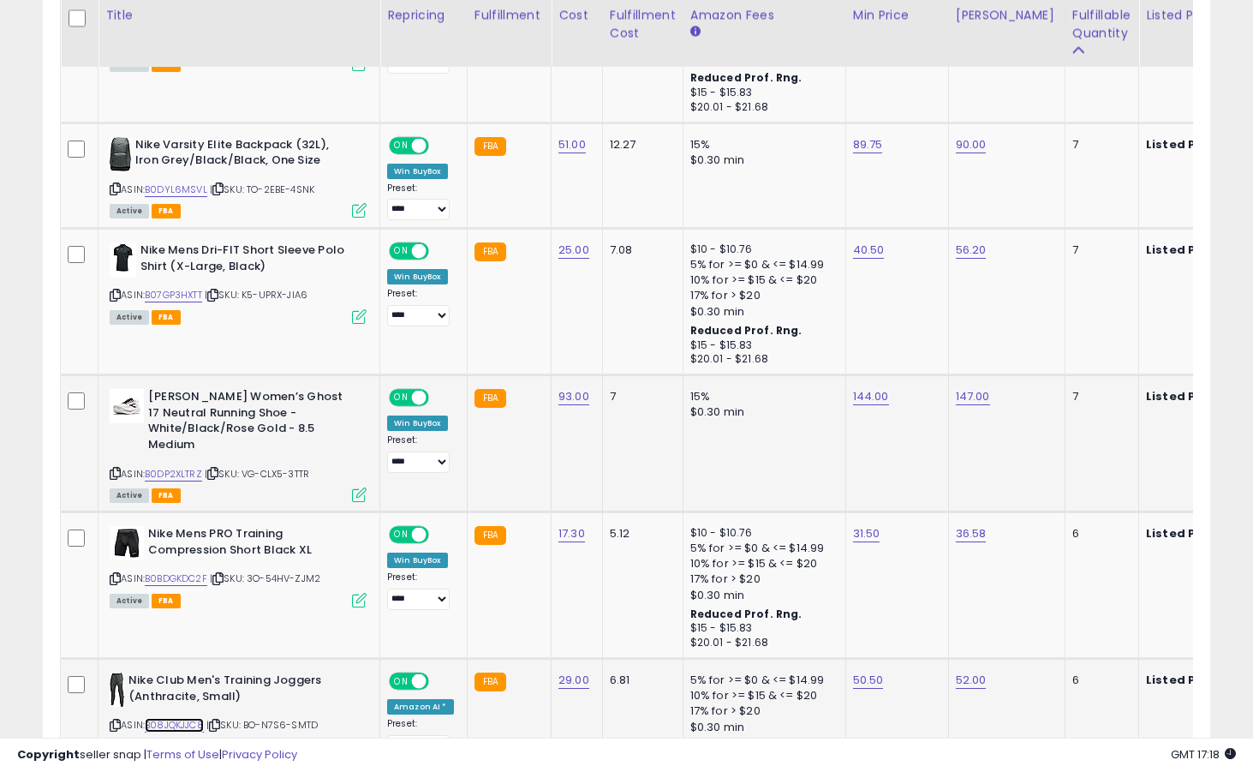
click at [187, 718] on link "B08JQKJJC8" at bounding box center [174, 725] width 59 height 15
click at [865, 672] on link "50.50" at bounding box center [868, 680] width 31 height 17
type input "*****"
click button "submit" at bounding box center [916, 559] width 29 height 26
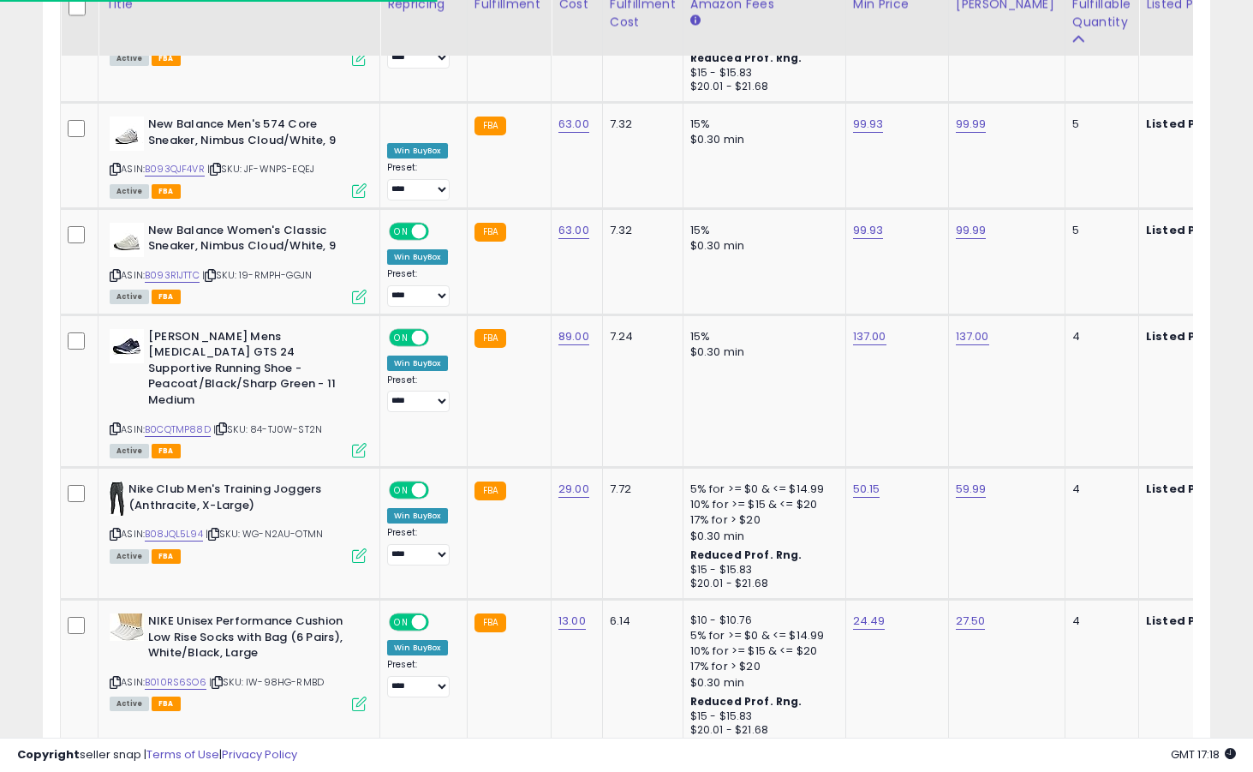
scroll to position [3569, 0]
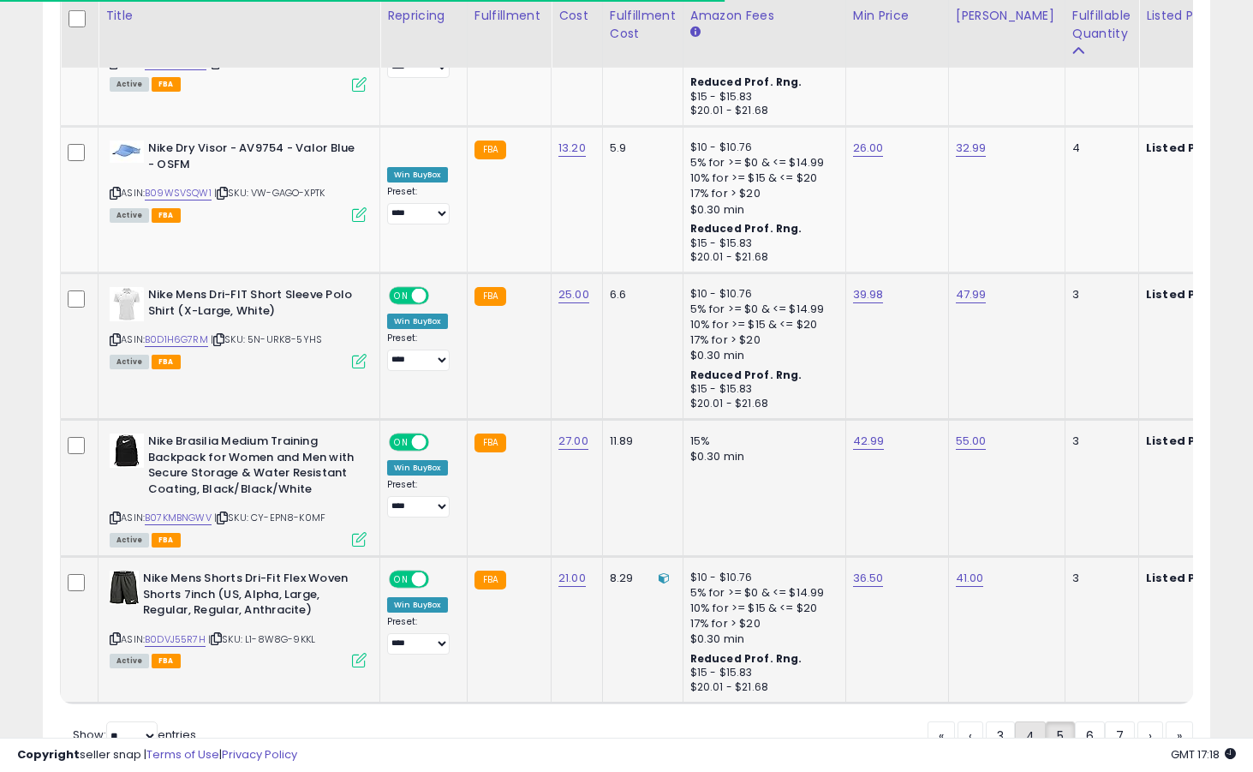
click at [1026, 721] on link "4" at bounding box center [1030, 735] width 31 height 29
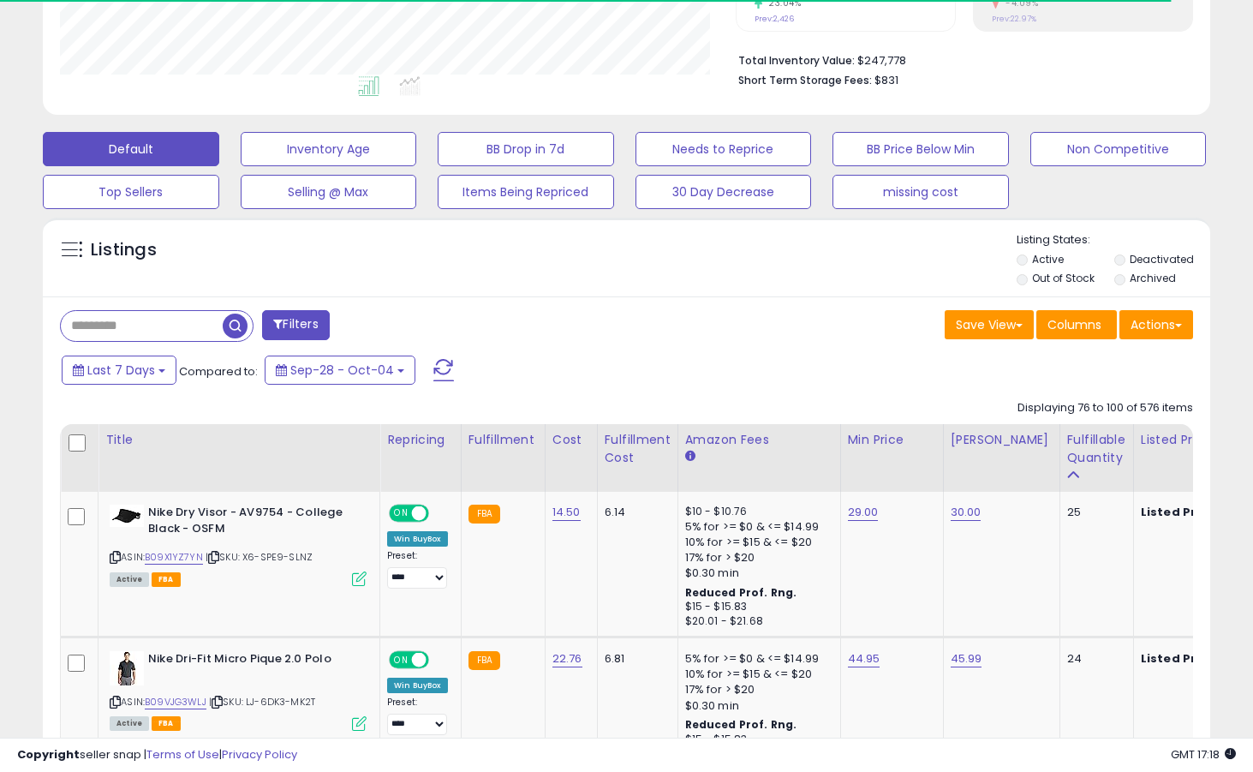
scroll to position [447, 0]
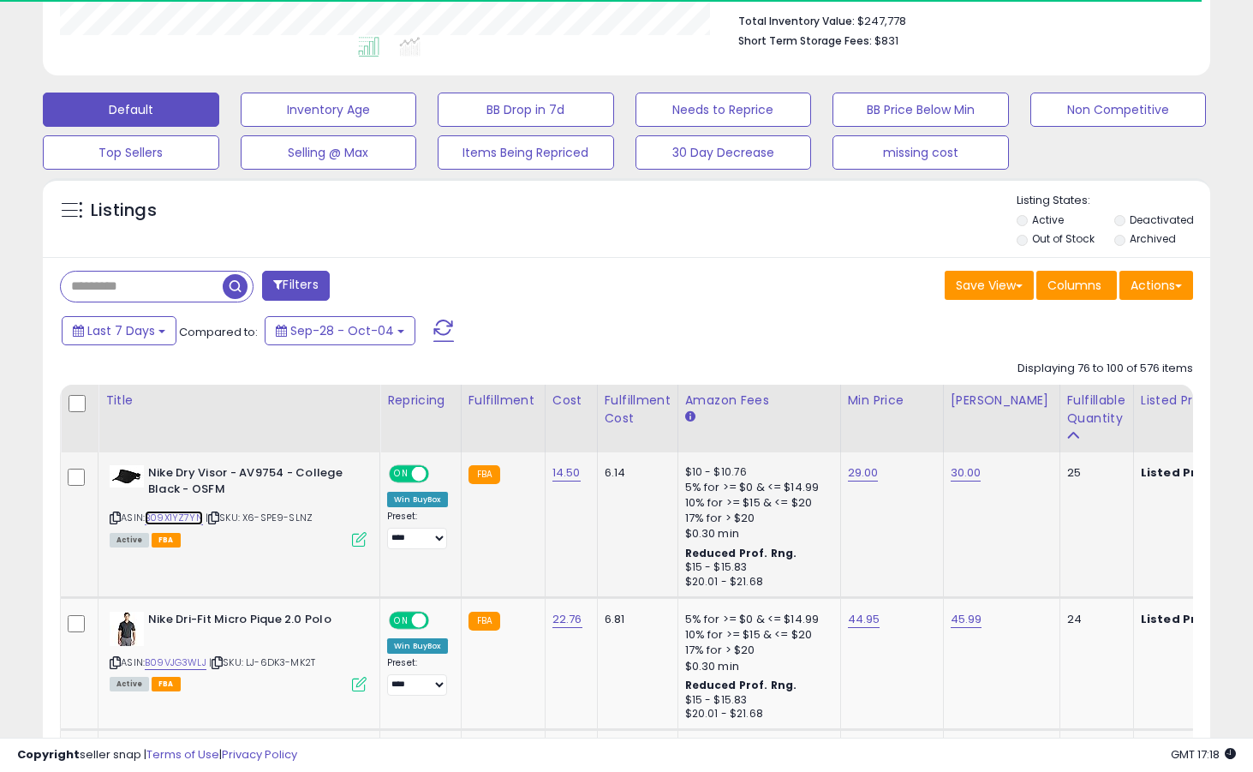
click at [180, 511] on link "B09X1YZ7YN" at bounding box center [174, 518] width 58 height 15
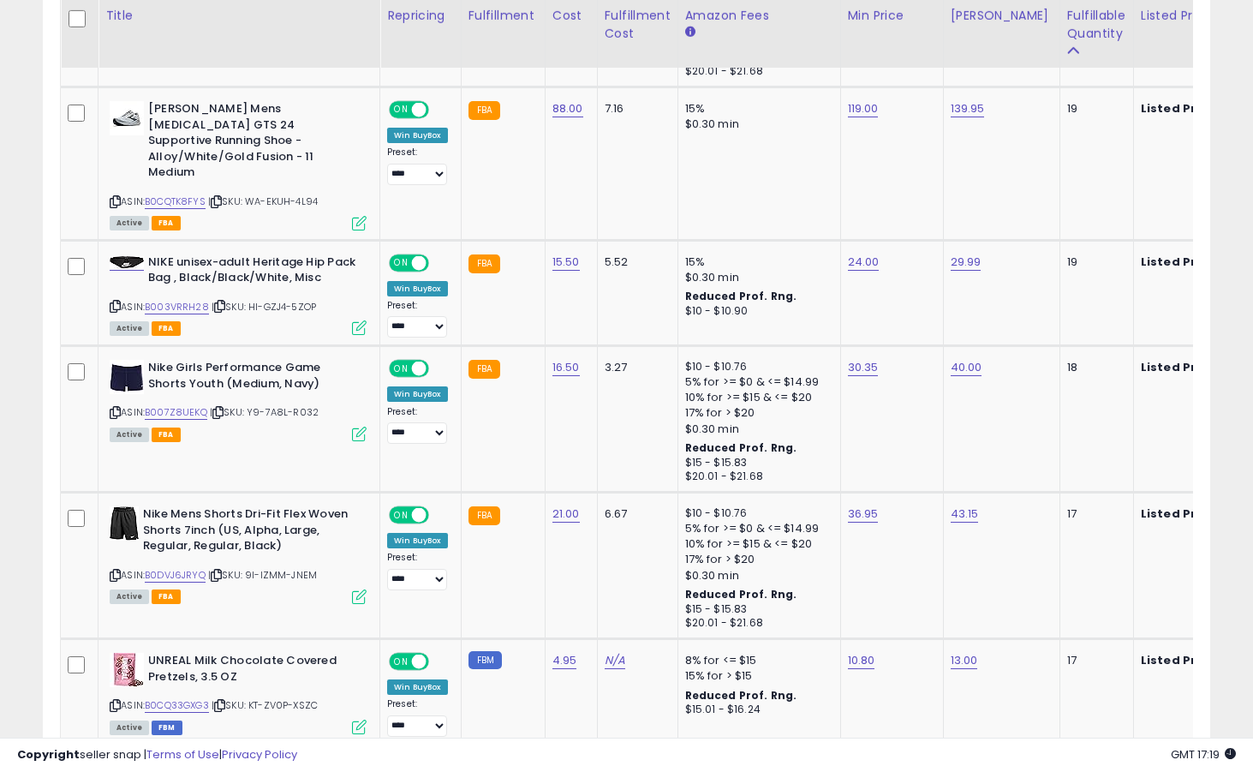
scroll to position [3672, 0]
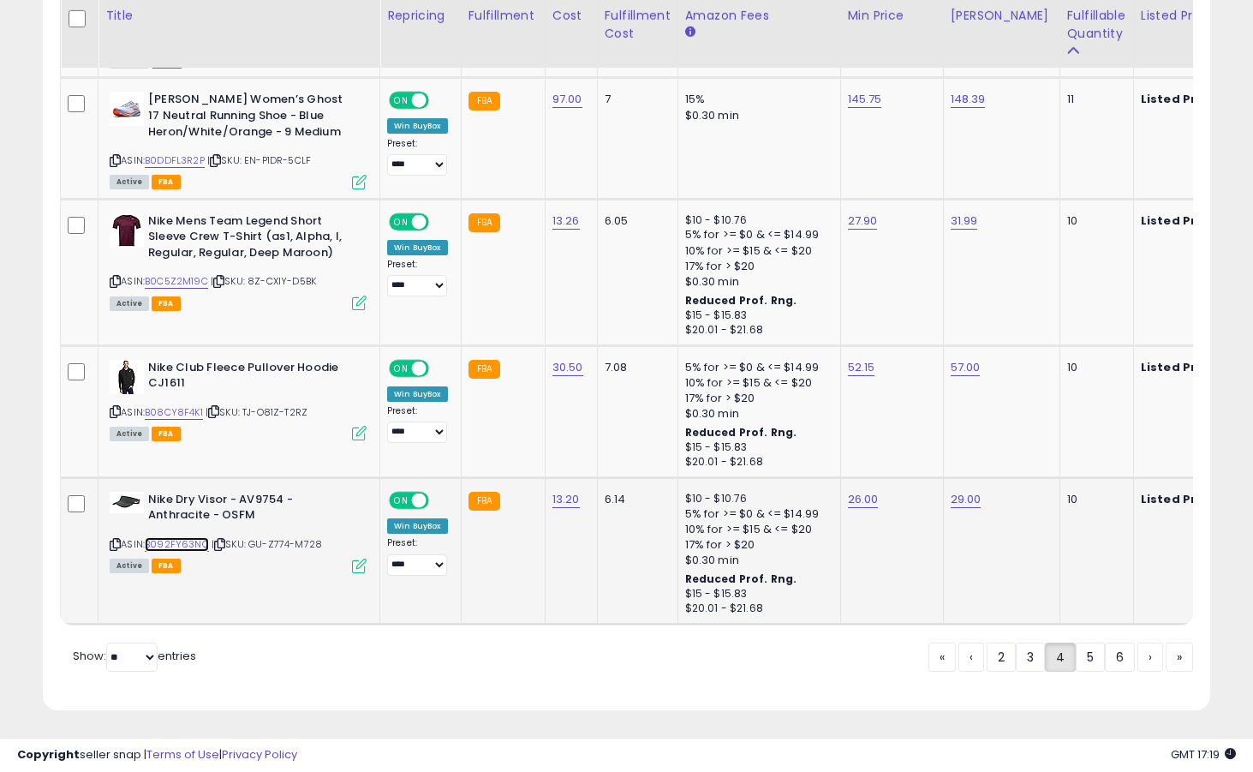
click at [194, 537] on link "B092FY63NC" at bounding box center [177, 544] width 64 height 15
click at [186, 405] on link "B08CY8F4K1" at bounding box center [174, 412] width 58 height 15
click at [865, 359] on link "52.15" at bounding box center [861, 367] width 27 height 17
type input "*"
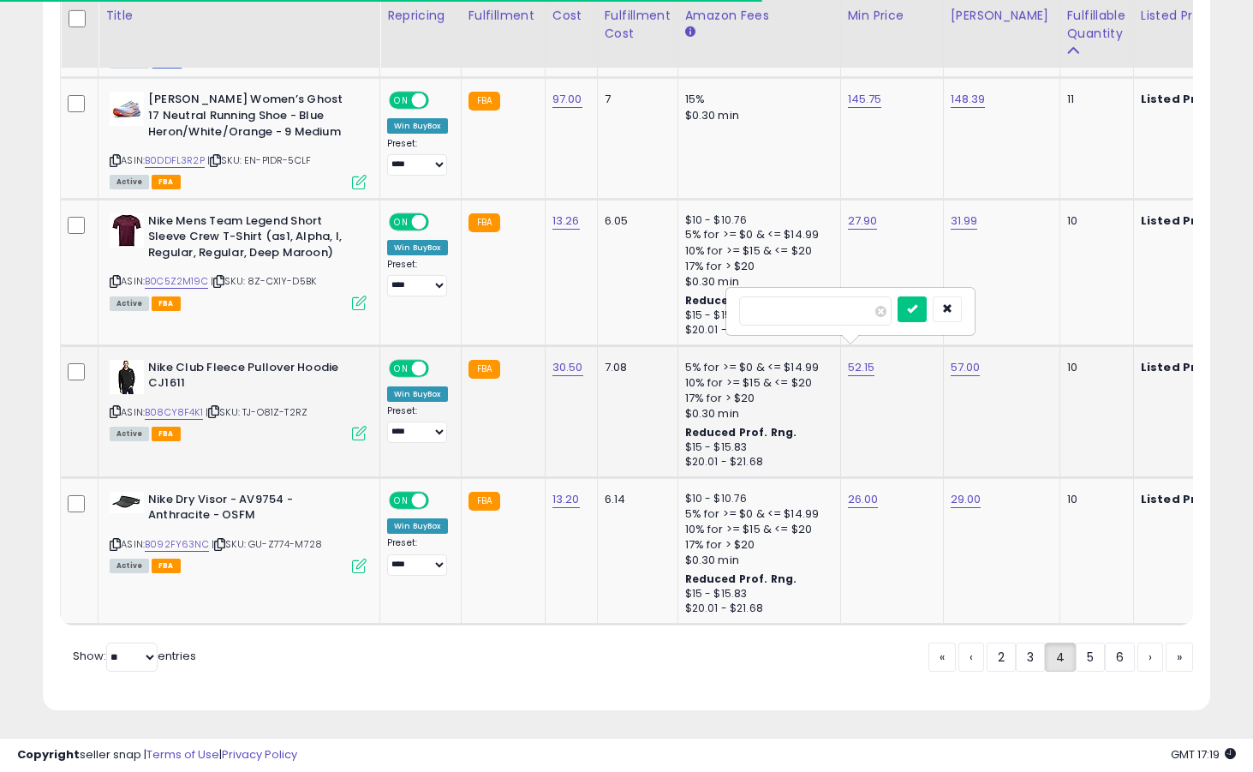
type input "*****"
click button "submit" at bounding box center [912, 309] width 29 height 26
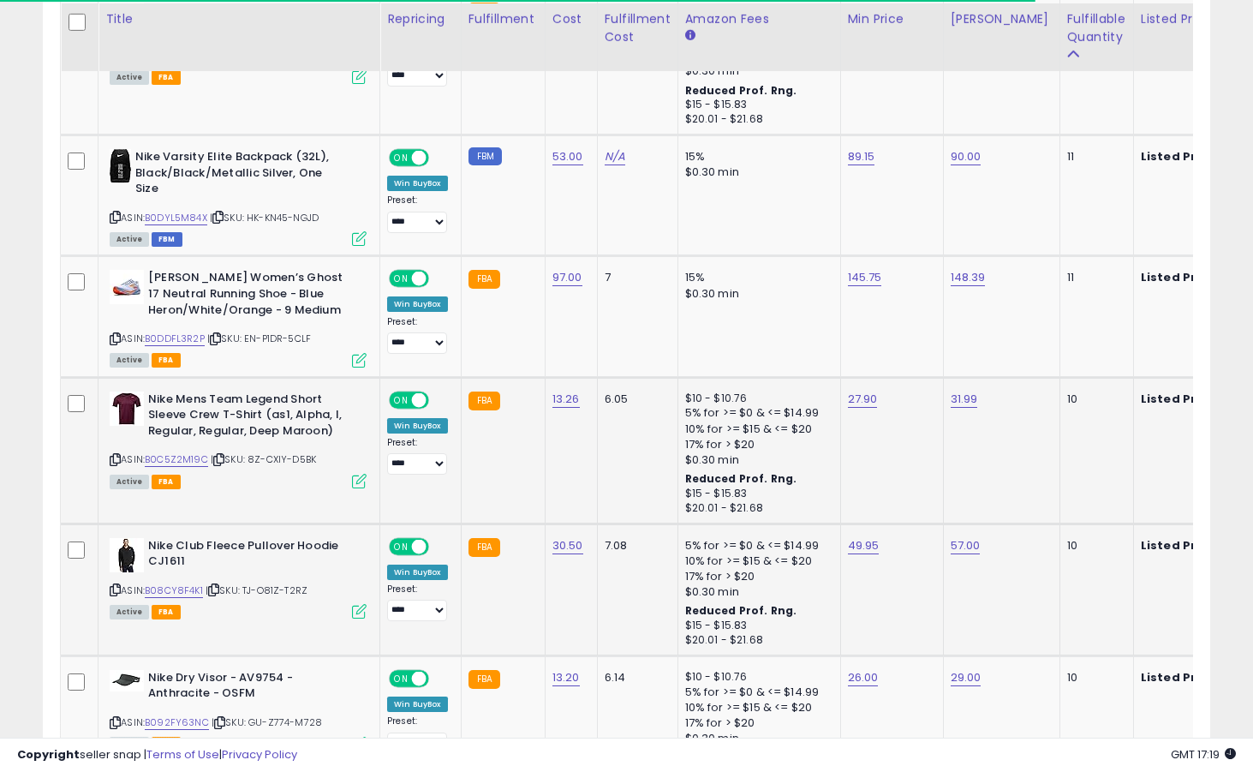
scroll to position [3434, 0]
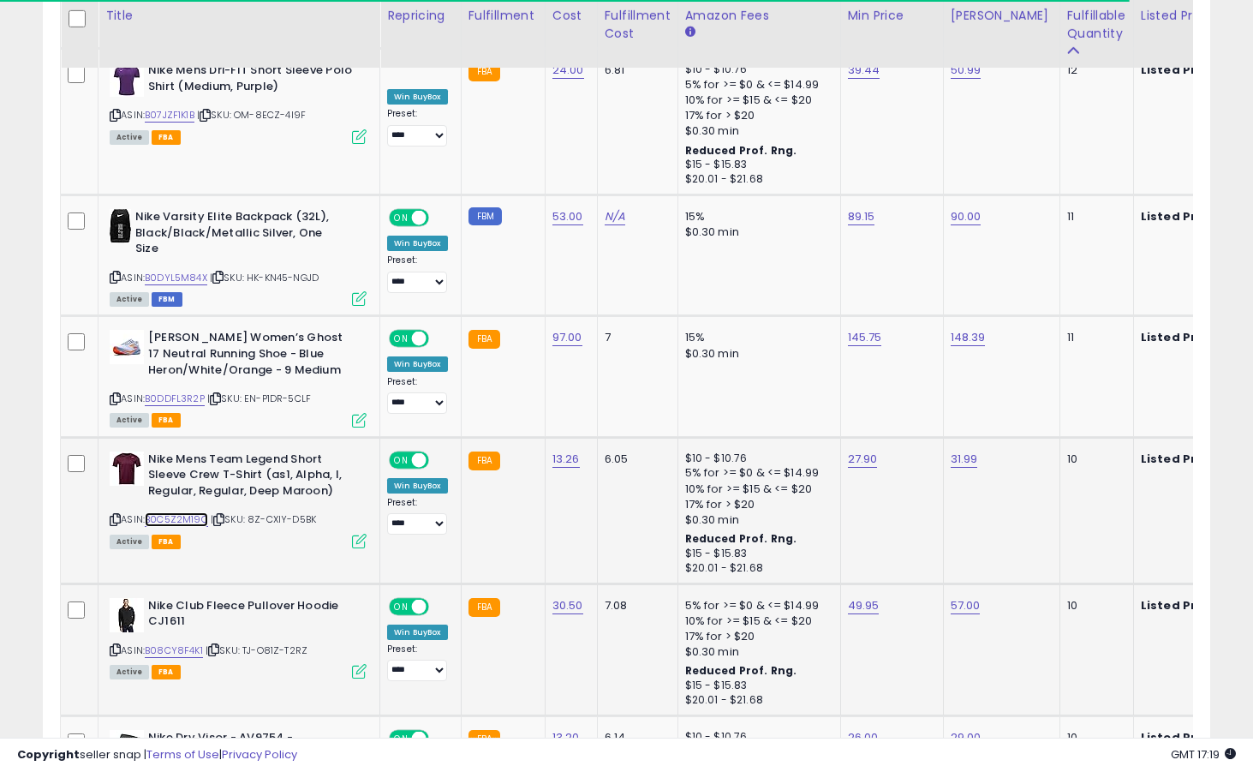
click at [188, 512] on link "B0C5Z2M19C" at bounding box center [176, 519] width 63 height 15
click at [857, 451] on link "27.90" at bounding box center [863, 459] width 30 height 17
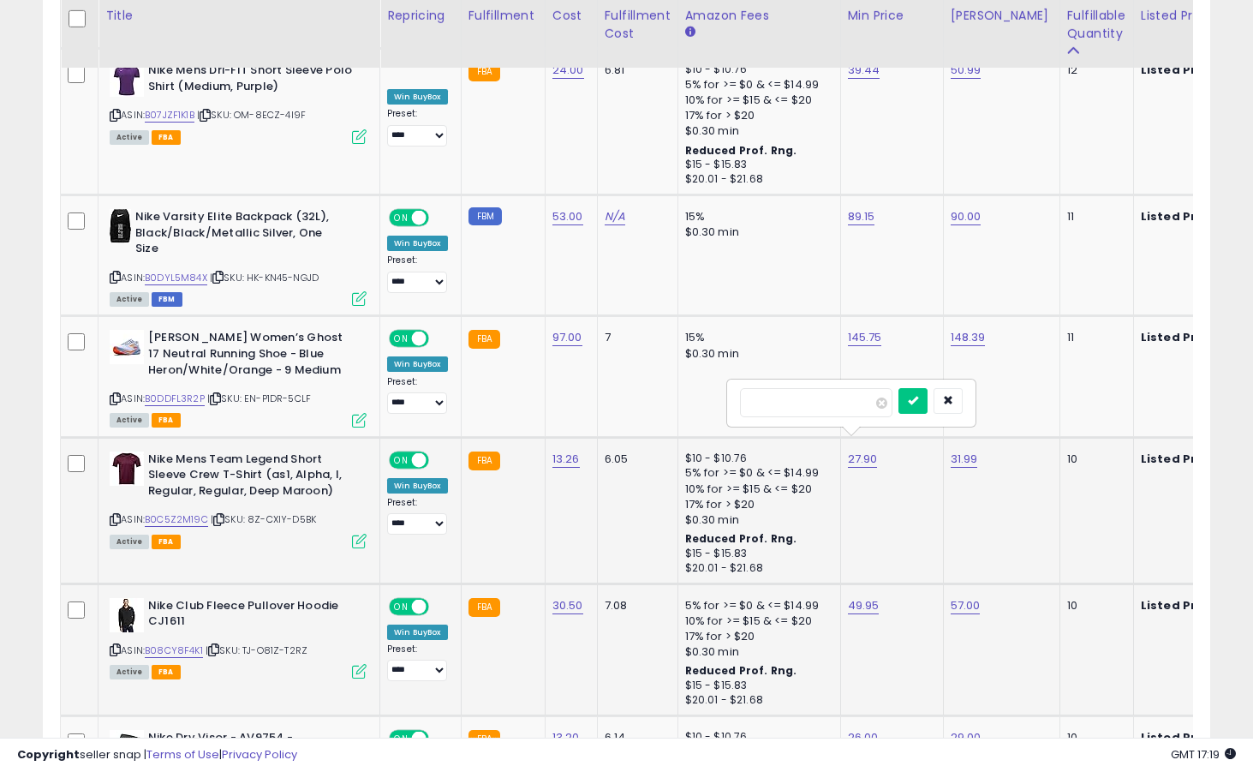
type input "*****"
click button "submit" at bounding box center [913, 401] width 29 height 26
click at [969, 451] on link "31.99" at bounding box center [964, 459] width 27 height 17
type input "*"
type input "*****"
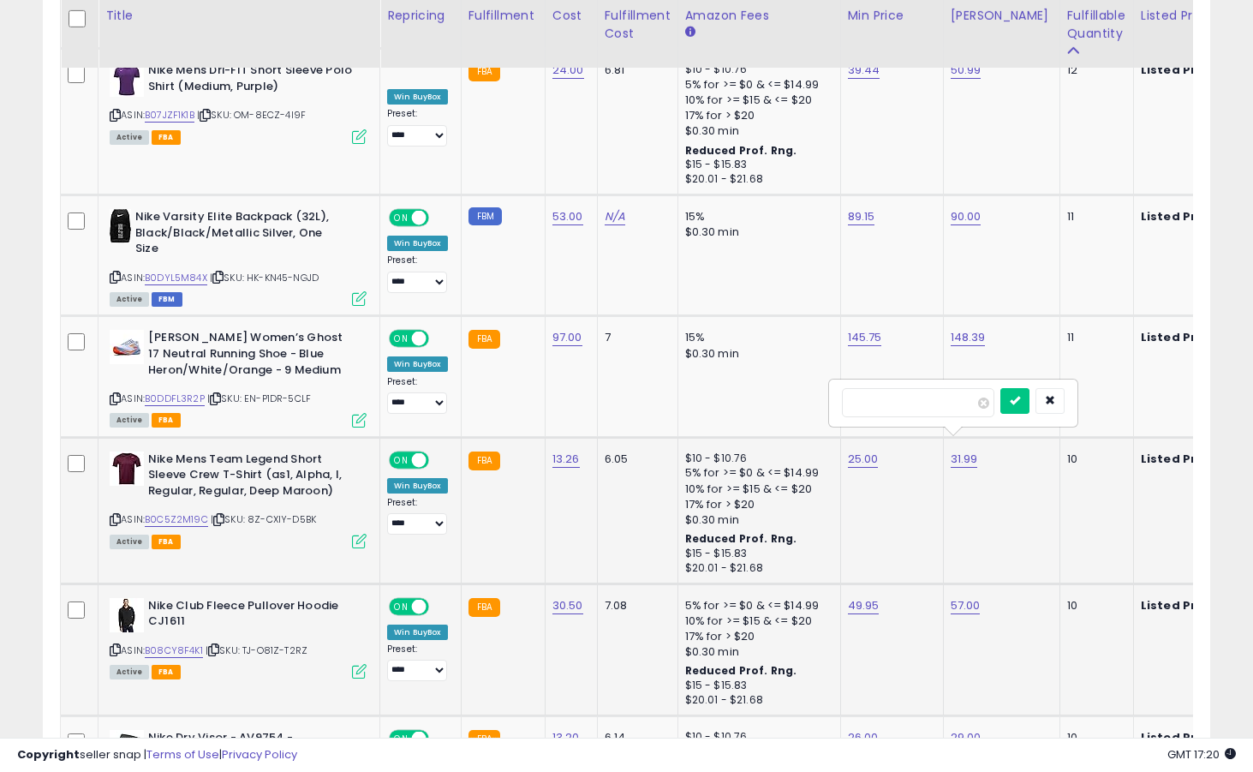
click button "submit" at bounding box center [1015, 401] width 29 height 26
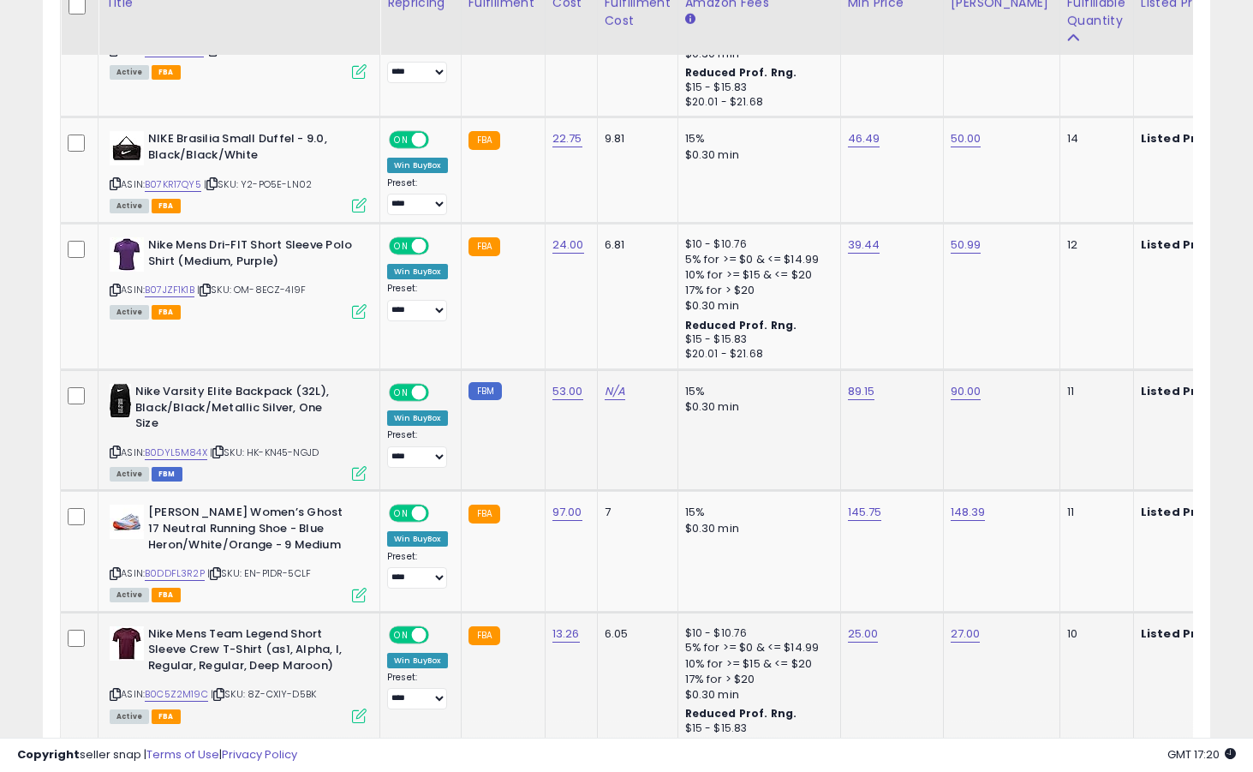
scroll to position [3215, 0]
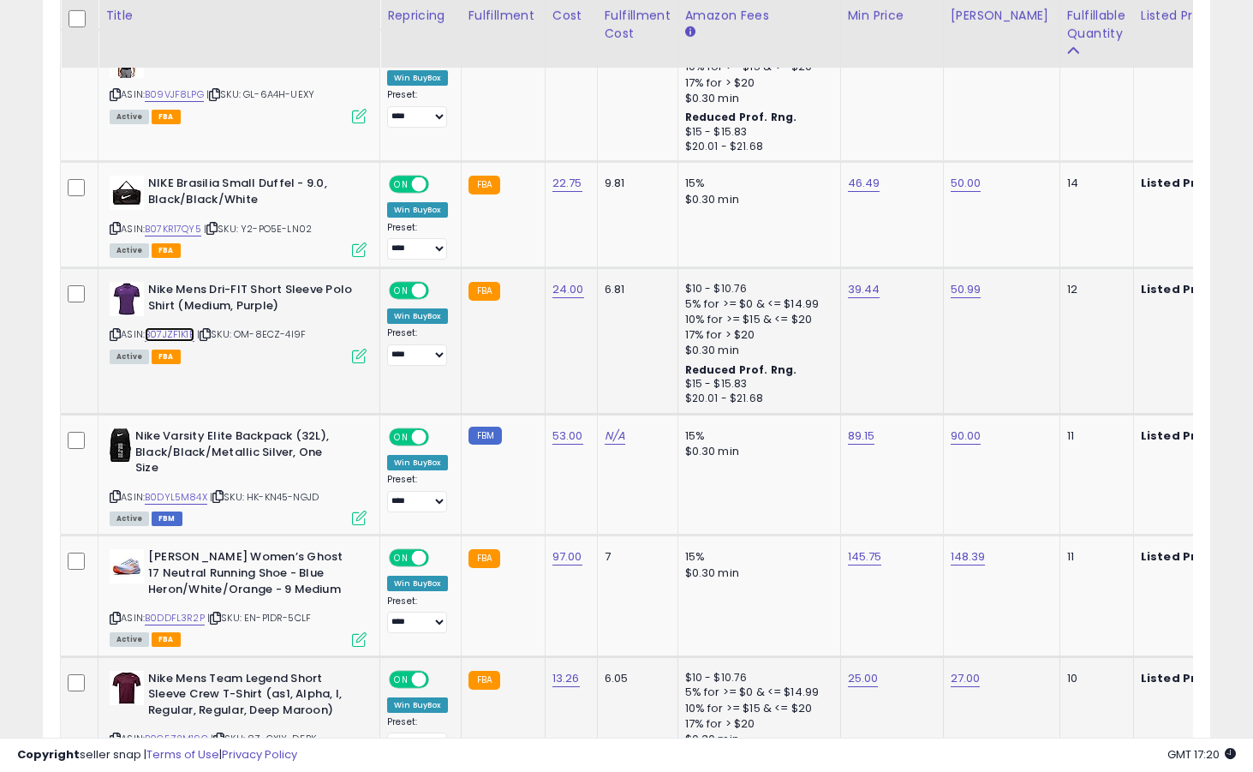
click at [176, 327] on link "B07JZF1K1B" at bounding box center [170, 334] width 50 height 15
click at [869, 281] on link "39.44" at bounding box center [864, 289] width 33 height 17
type input "*****"
click button "submit" at bounding box center [913, 231] width 29 height 26
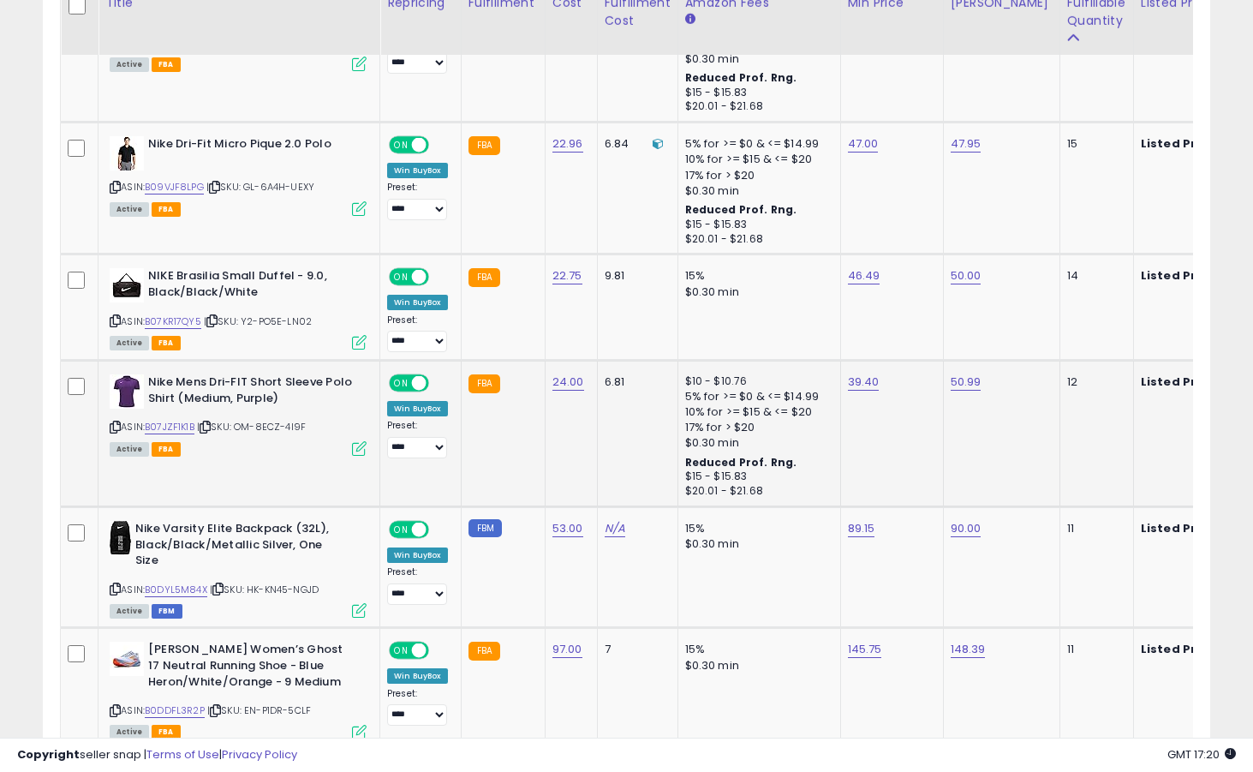
scroll to position [2965, 0]
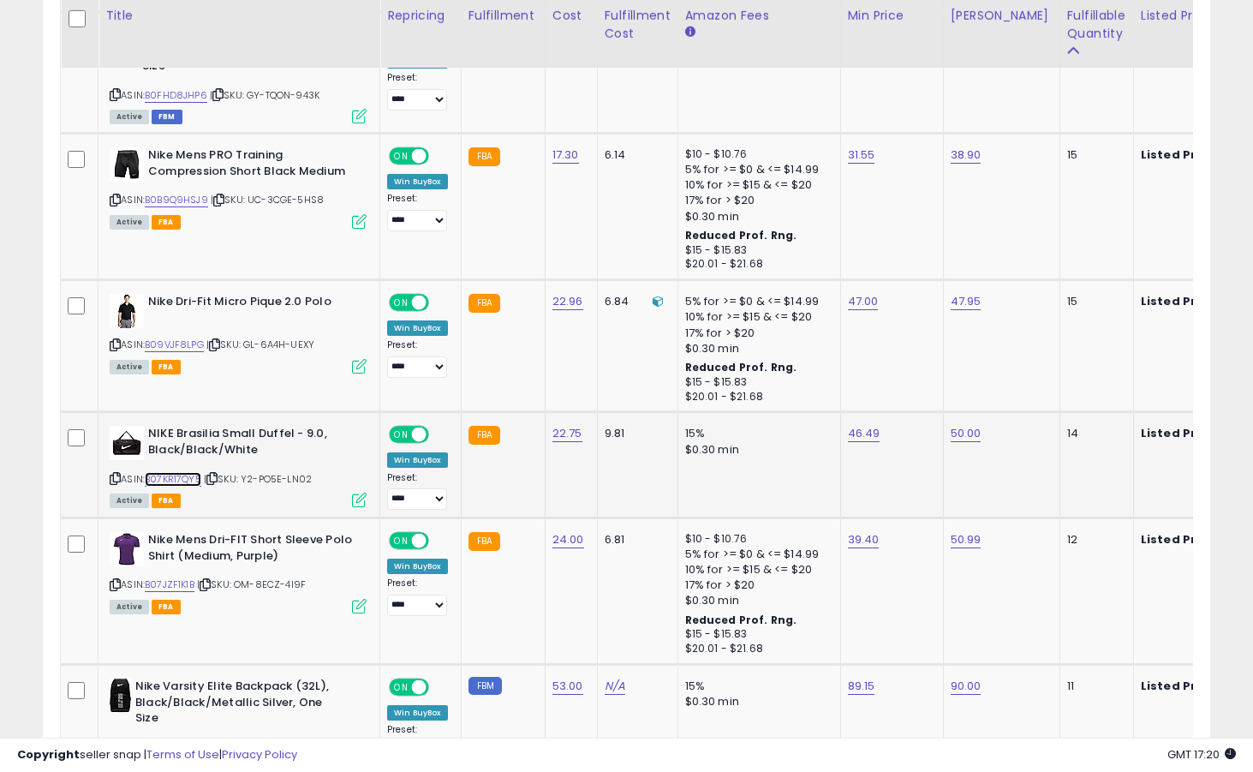
click at [187, 472] on link "B07KR17QY5" at bounding box center [173, 479] width 57 height 15
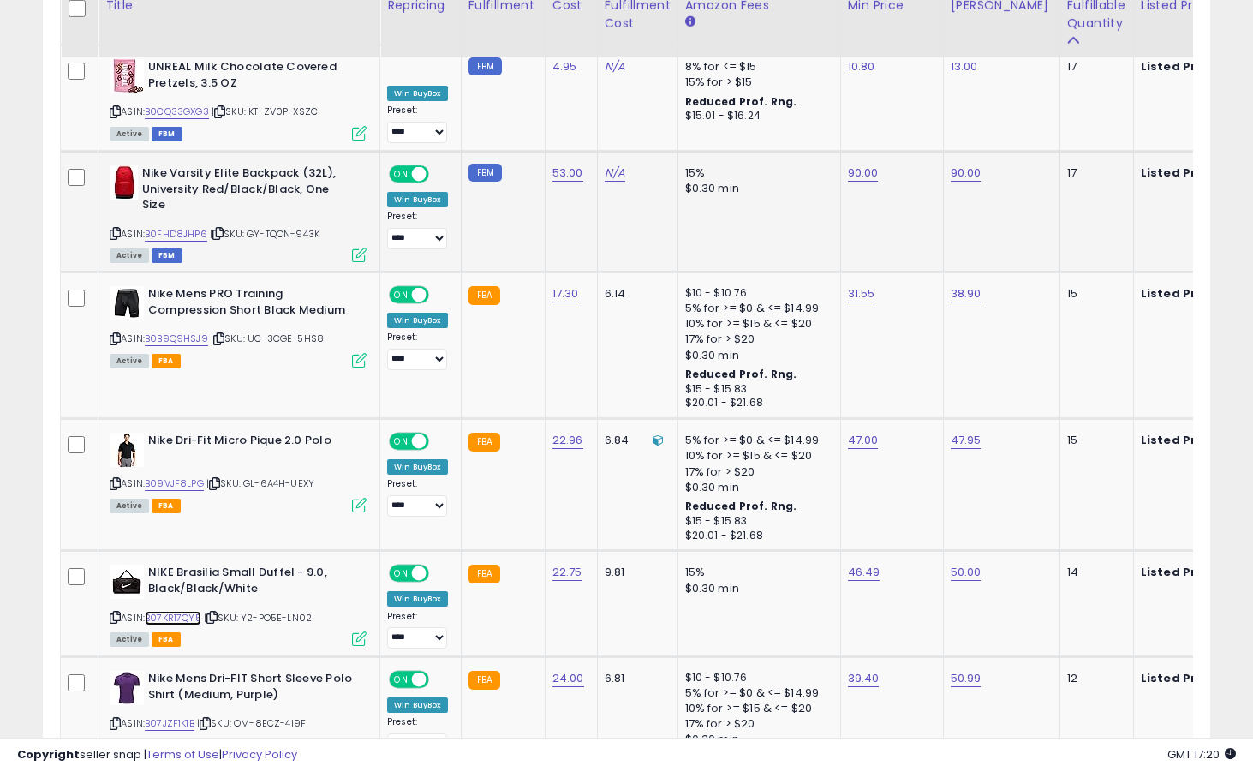
scroll to position [2812, 0]
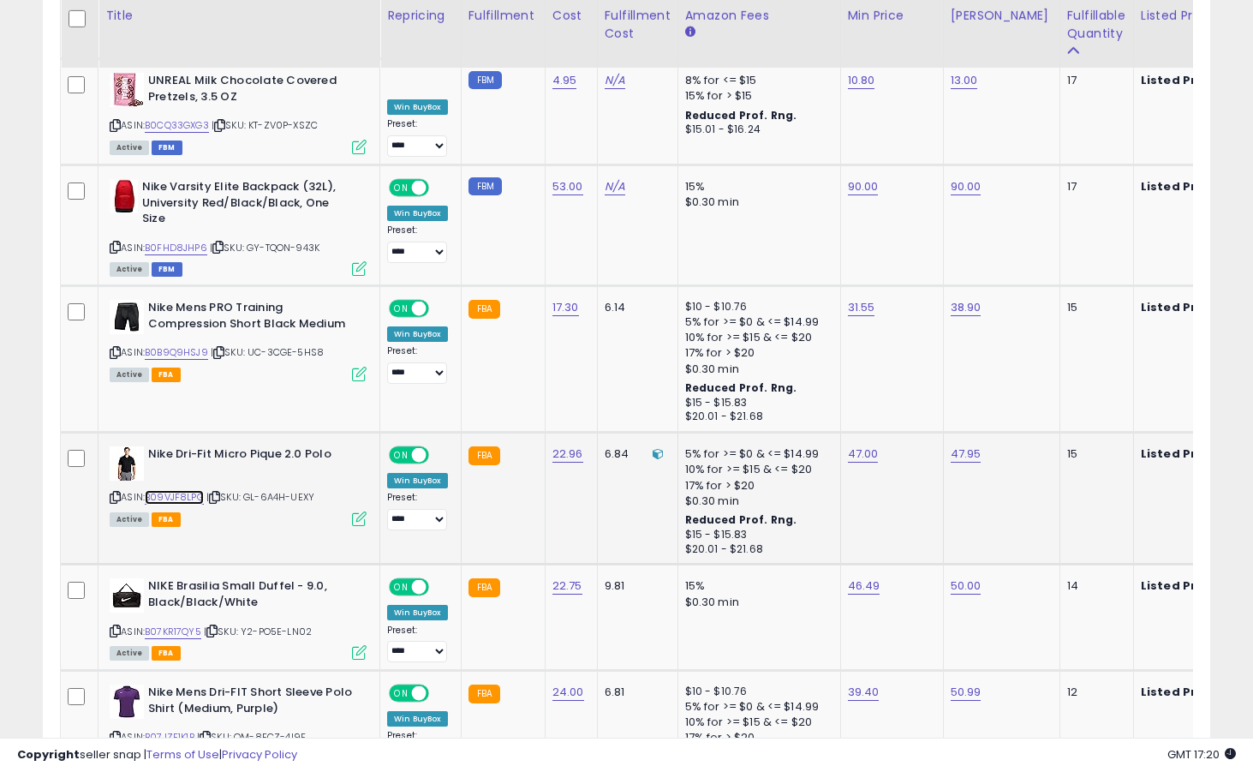
click at [192, 490] on link "B09VJF8LPG" at bounding box center [174, 497] width 59 height 15
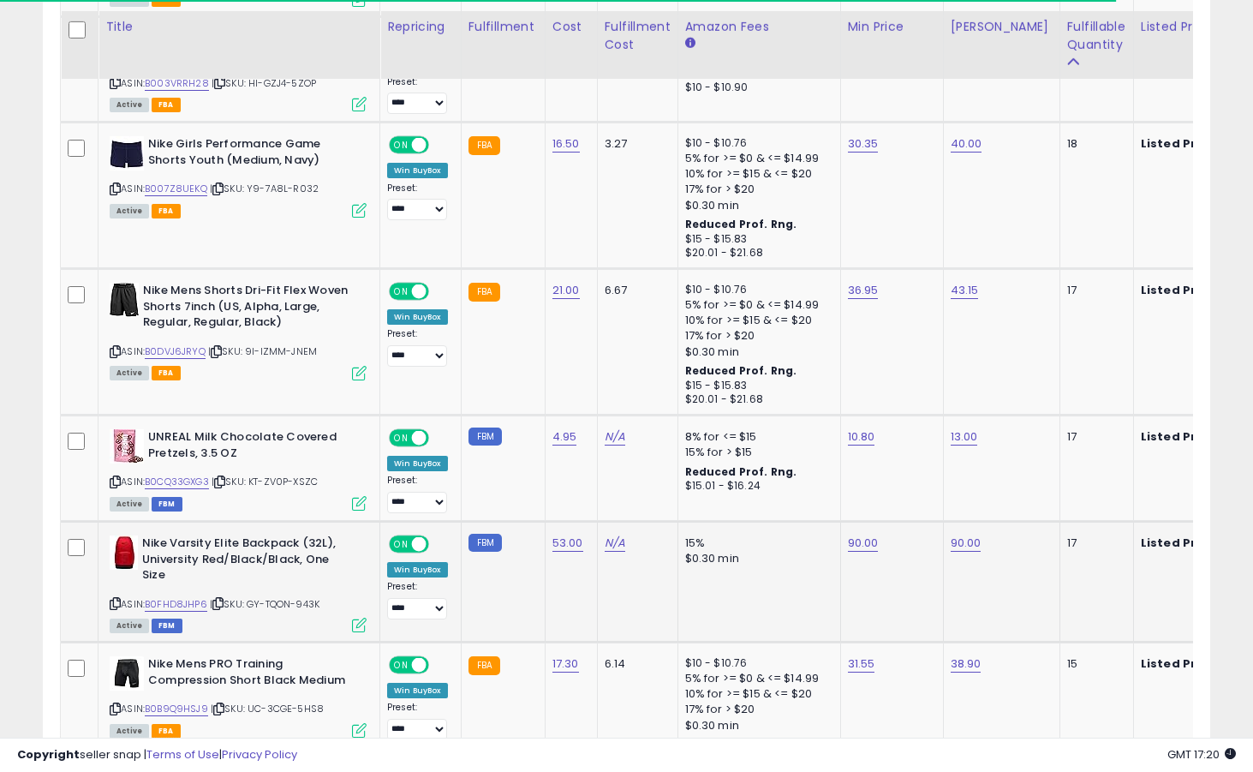
scroll to position [2422, 0]
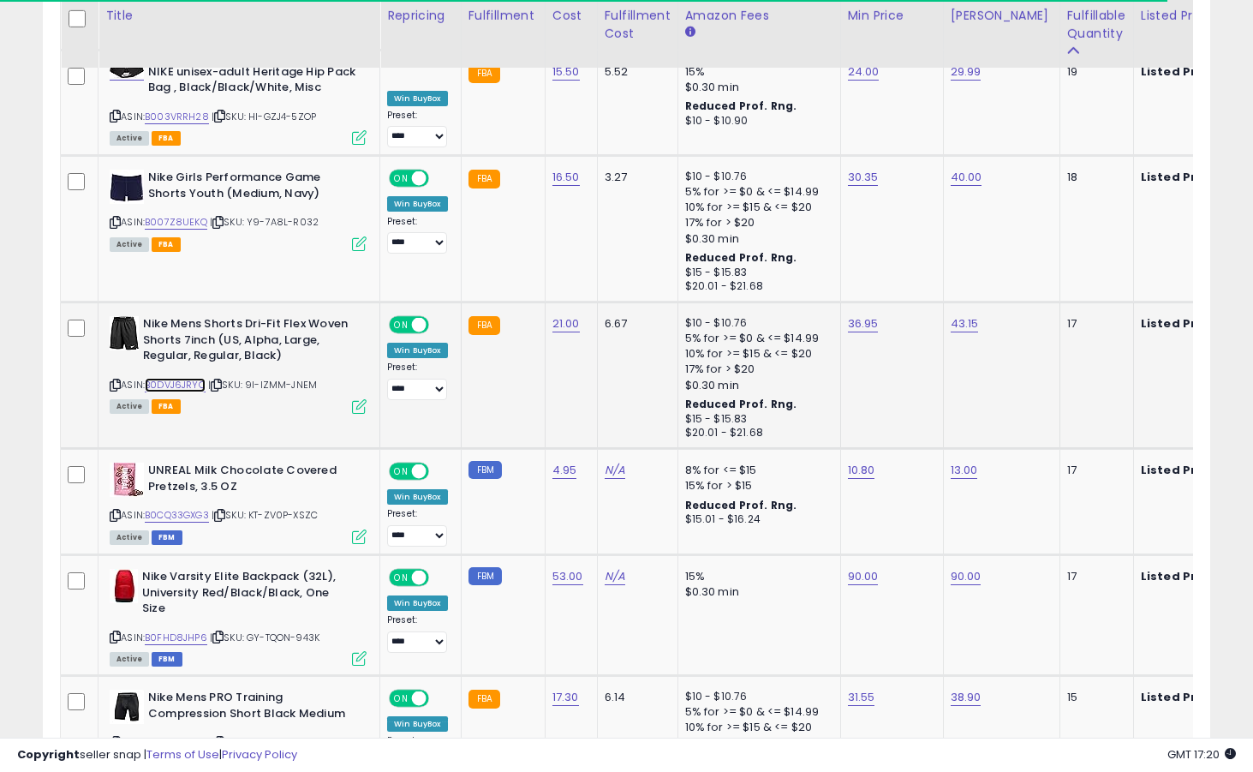
click at [185, 378] on link "B0DVJ6JRYQ" at bounding box center [175, 385] width 61 height 15
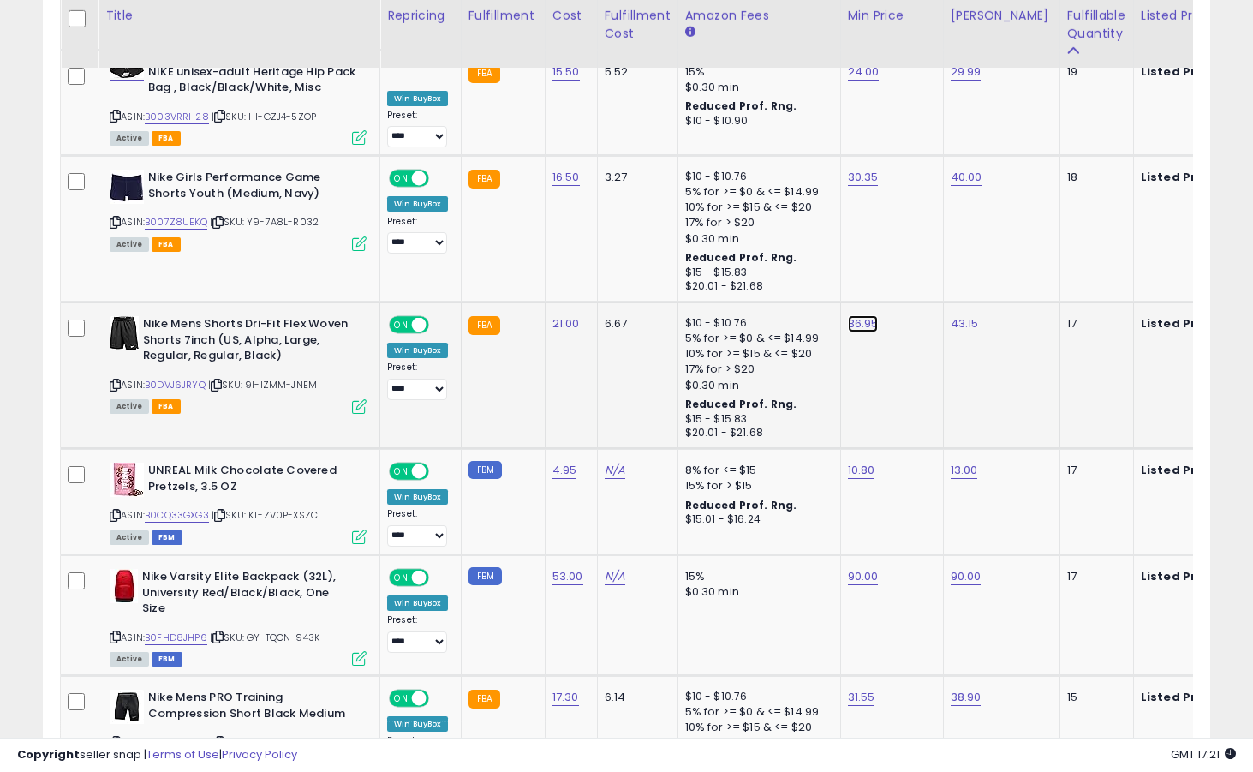
click at [864, 315] on link "36.95" at bounding box center [863, 323] width 31 height 17
type input "*****"
click button "submit" at bounding box center [913, 266] width 29 height 26
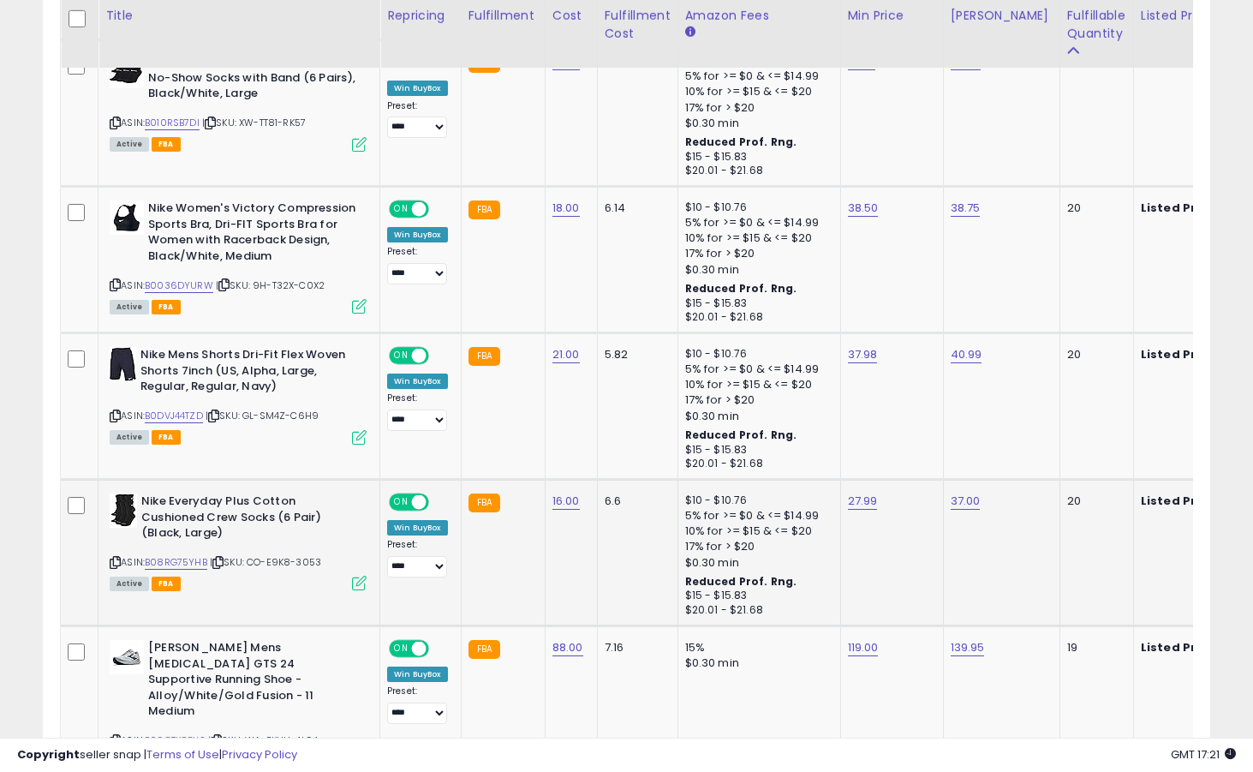
scroll to position [1662, 0]
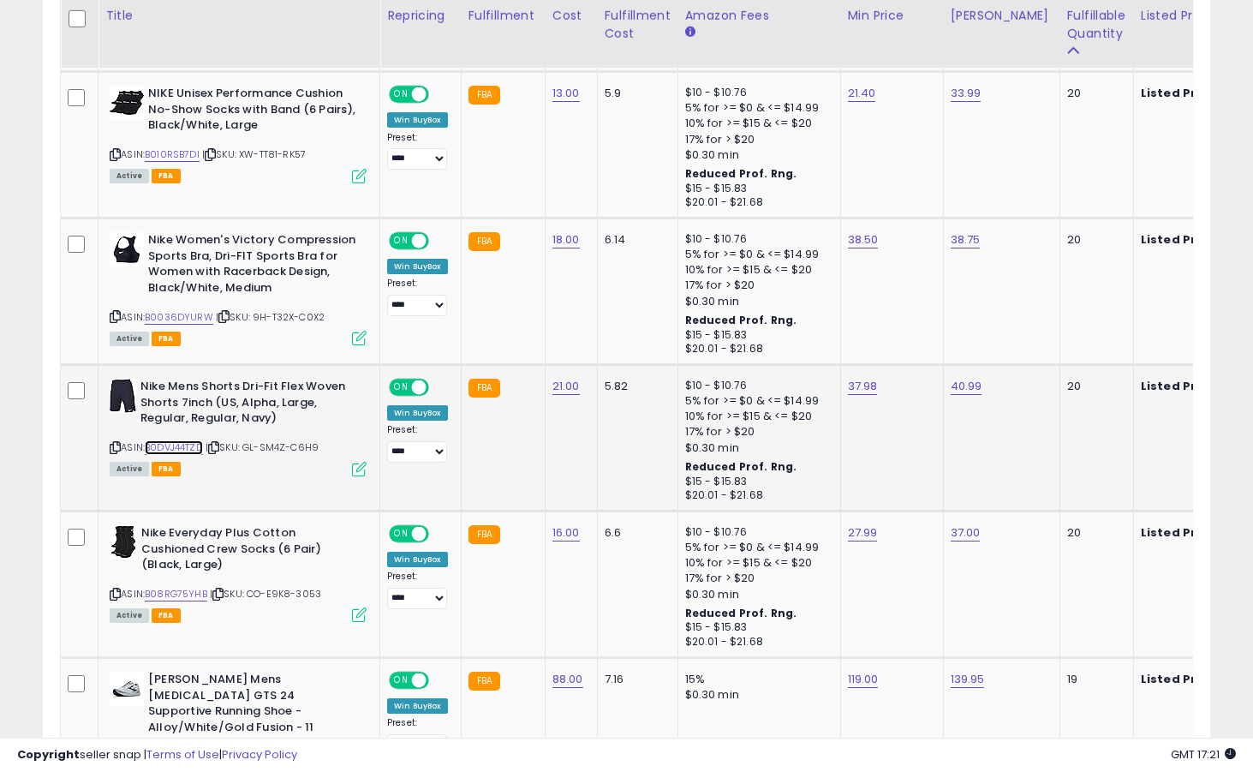
click at [182, 445] on link "B0DVJ44TZD" at bounding box center [174, 447] width 58 height 15
click at [862, 390] on link "37.98" at bounding box center [863, 386] width 30 height 17
type input "*****"
click button "submit" at bounding box center [913, 344] width 29 height 26
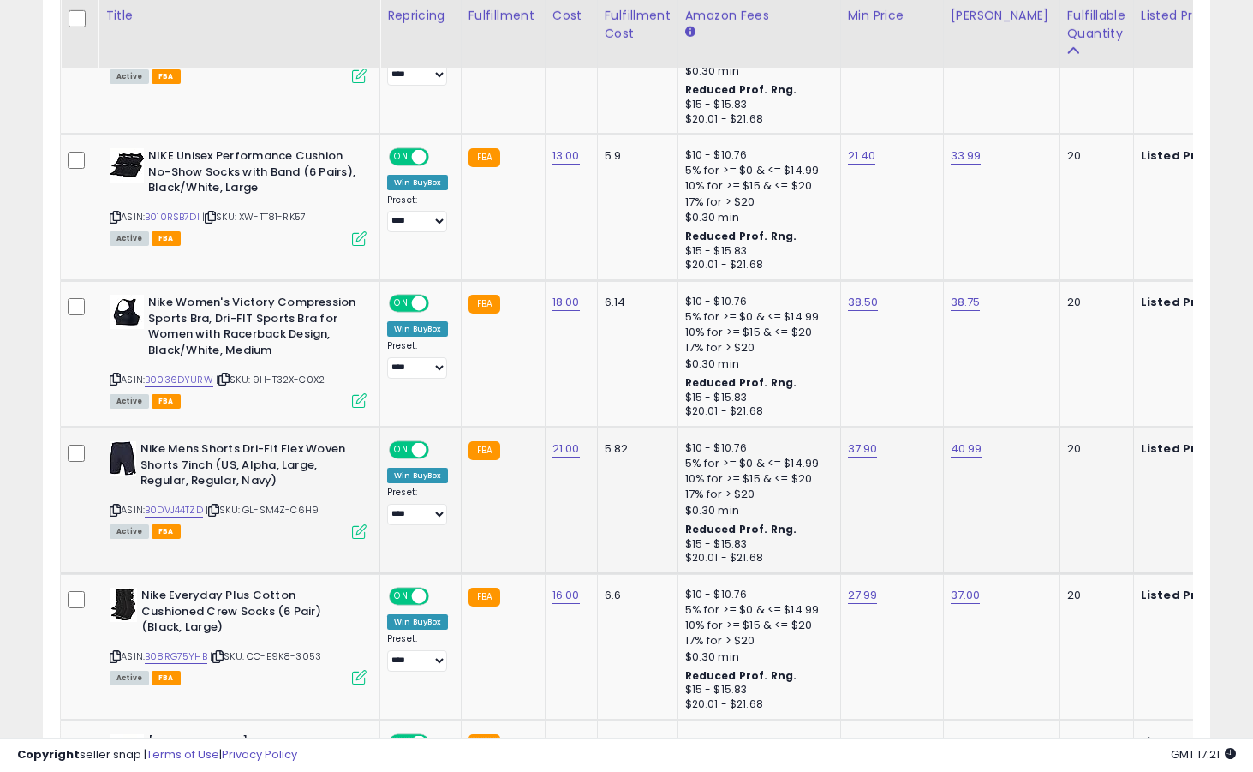
scroll to position [1554, 0]
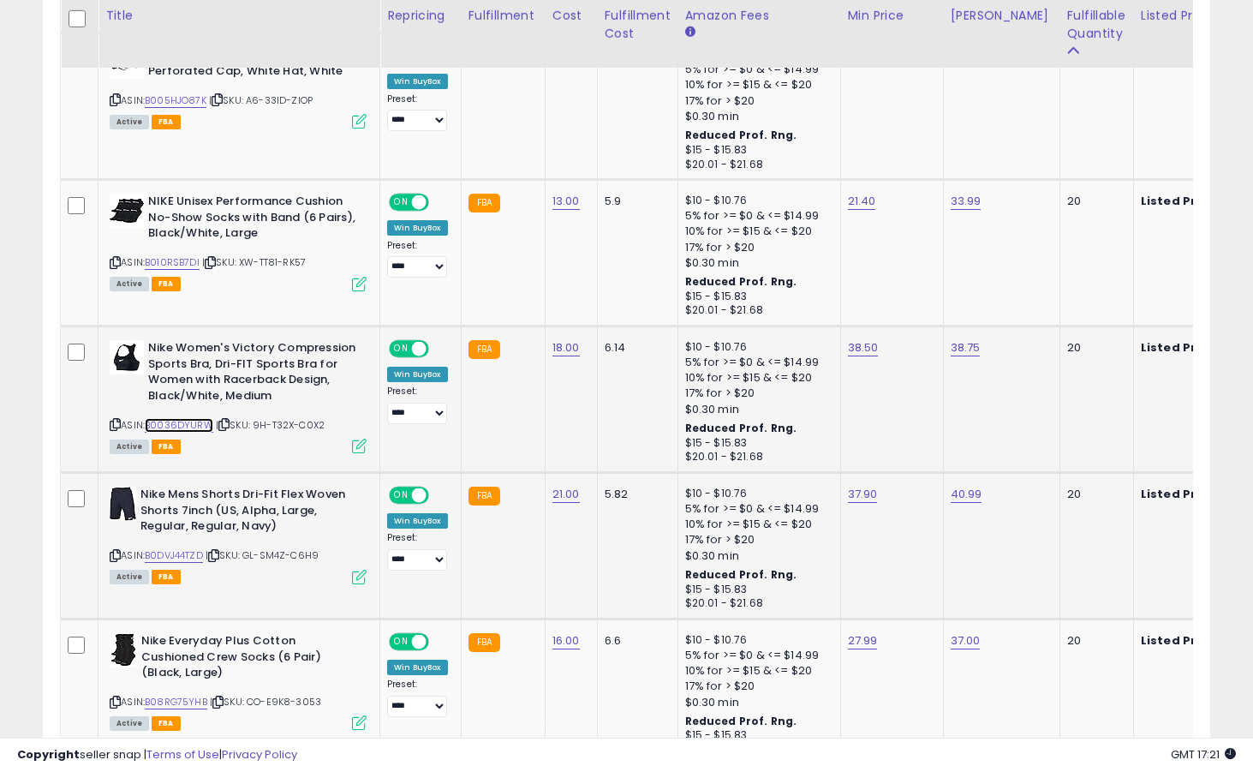
click at [192, 425] on link "B0036DYURW" at bounding box center [179, 425] width 69 height 15
click at [867, 355] on link "38.50" at bounding box center [863, 347] width 31 height 17
click at [867, 350] on link "38.50" at bounding box center [863, 347] width 31 height 17
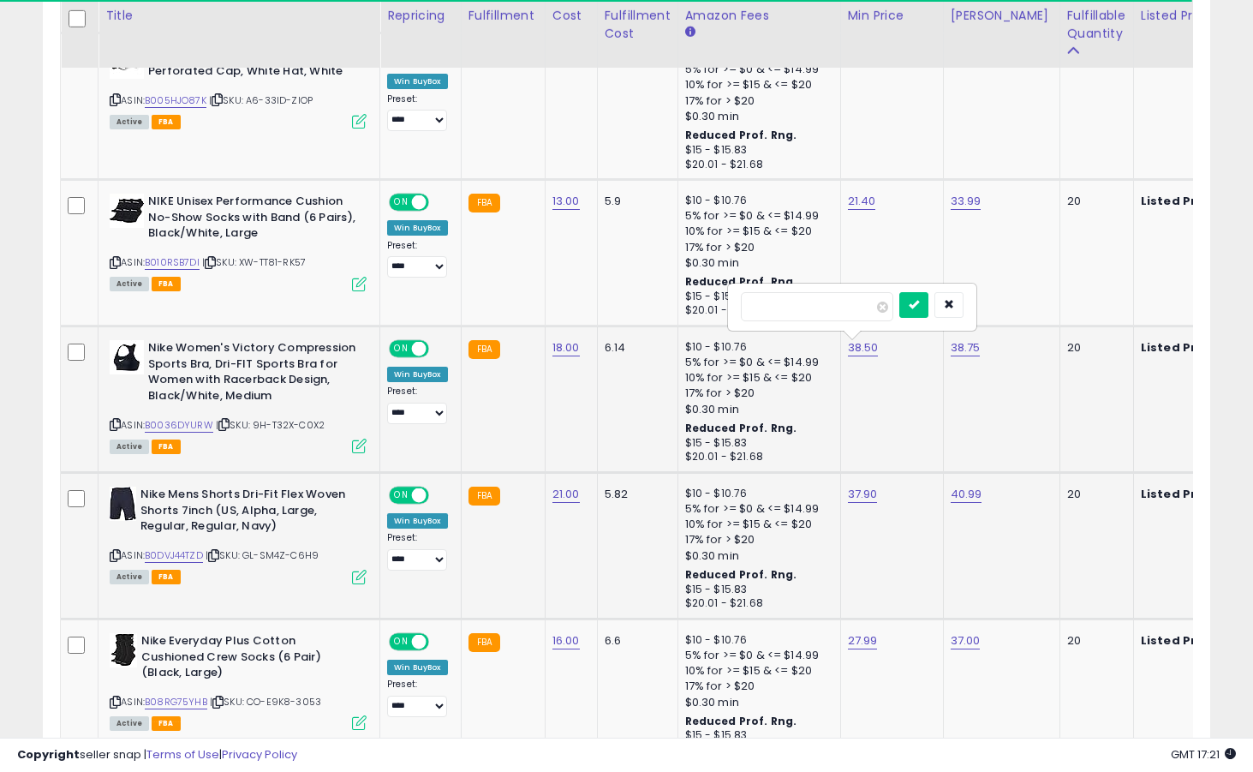
type input "*****"
click button "submit" at bounding box center [913, 305] width 29 height 26
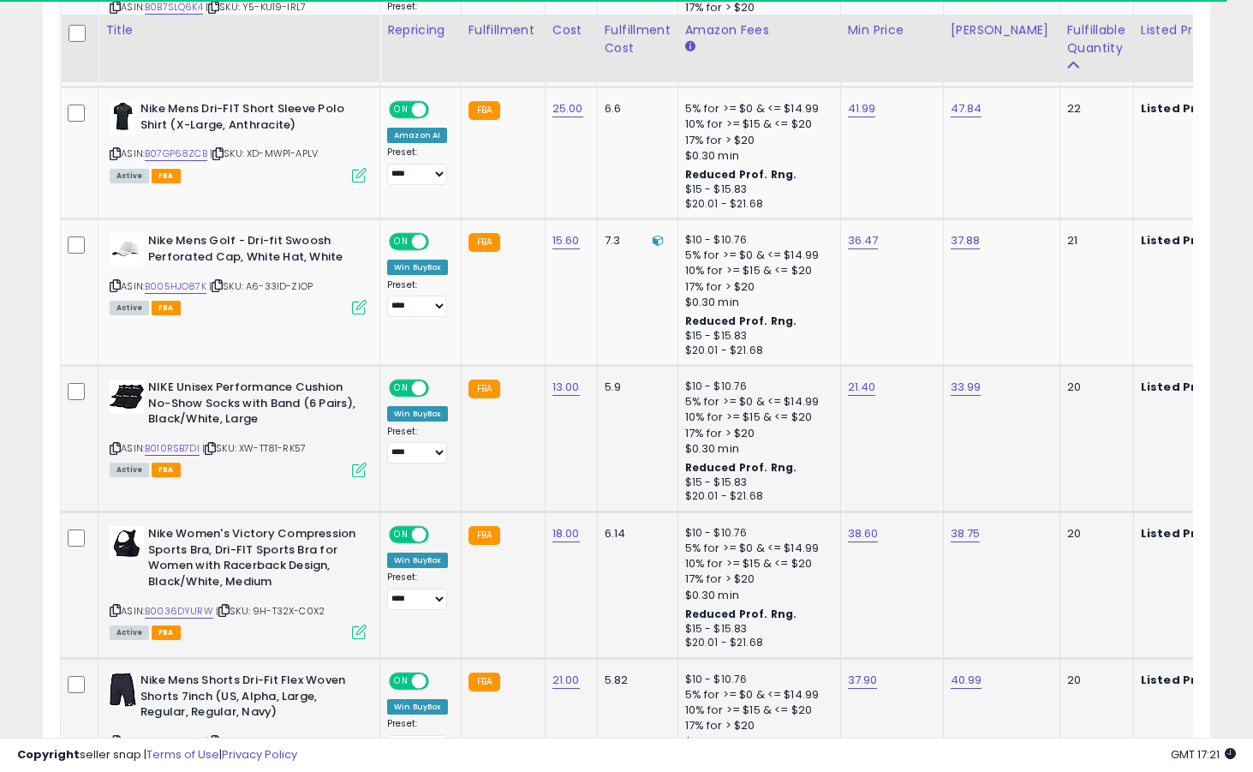
scroll to position [1231, 0]
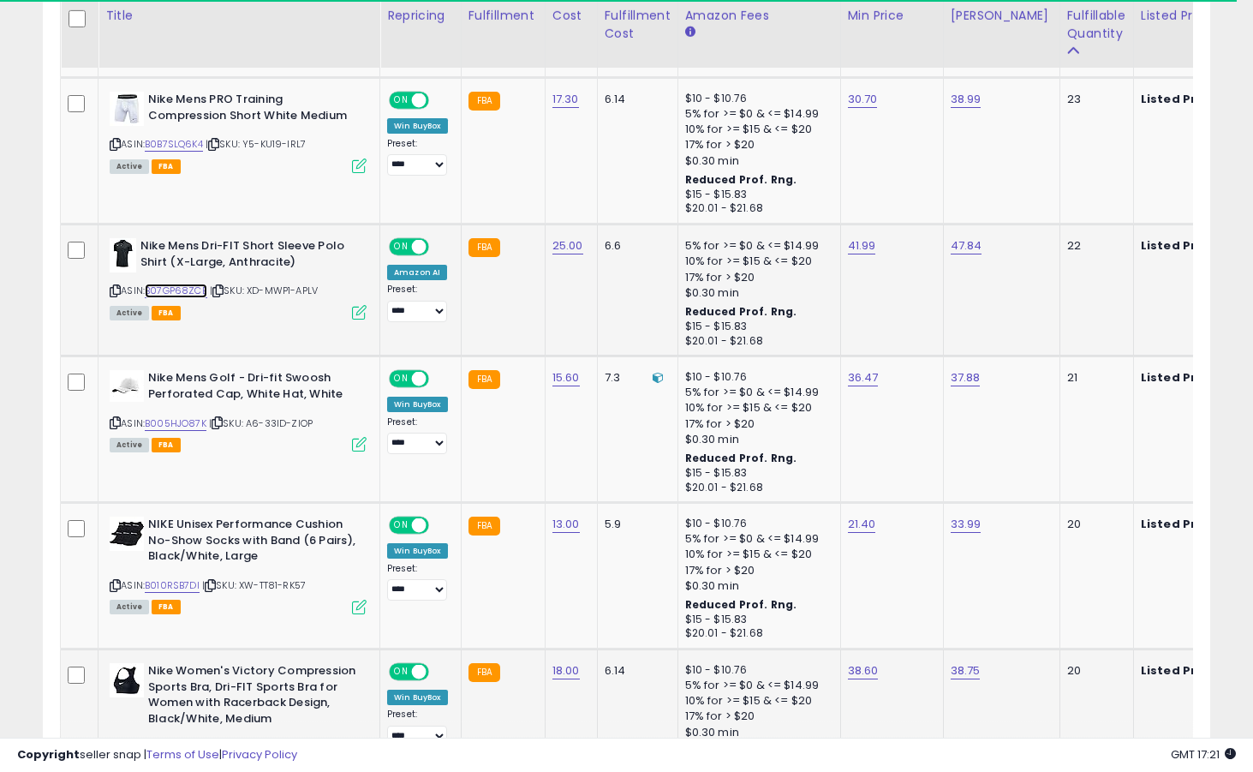
click at [176, 288] on link "B07GP68ZCB" at bounding box center [176, 291] width 63 height 15
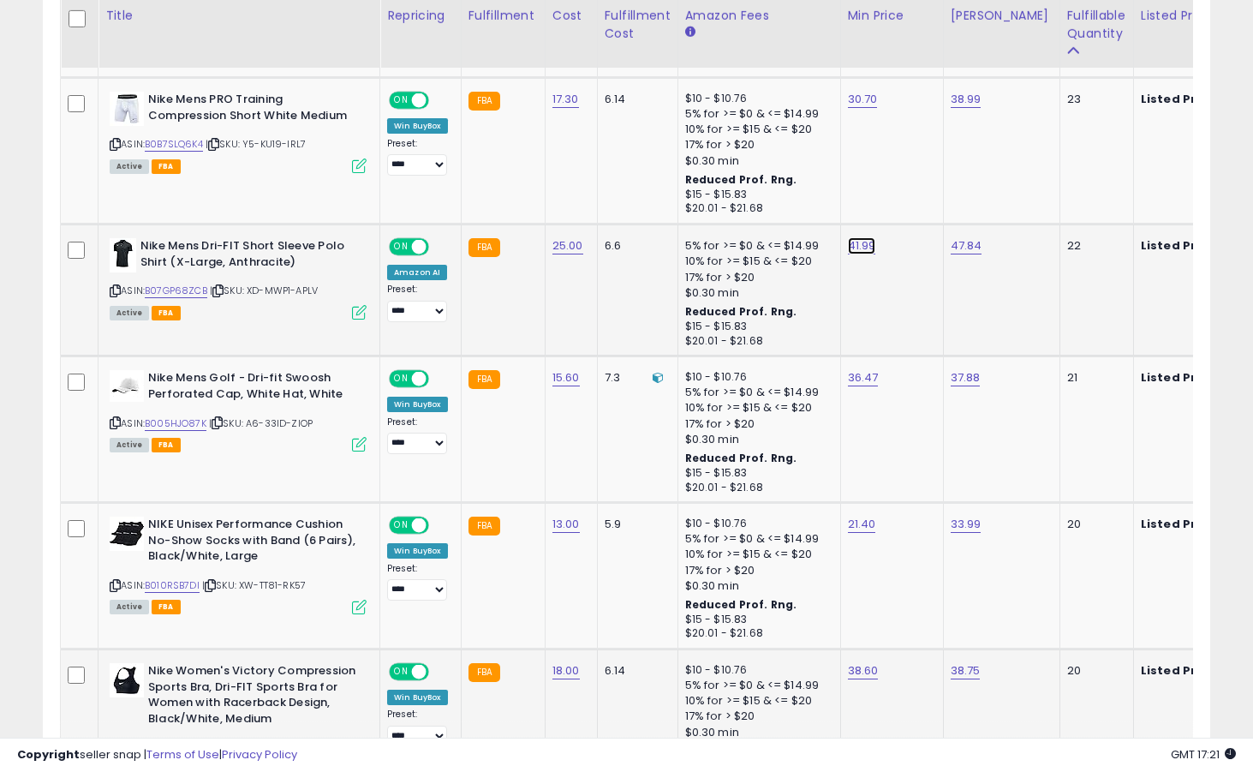
click at [864, 249] on link "41.99" at bounding box center [862, 245] width 28 height 17
type input "*****"
click button "submit" at bounding box center [912, 203] width 29 height 26
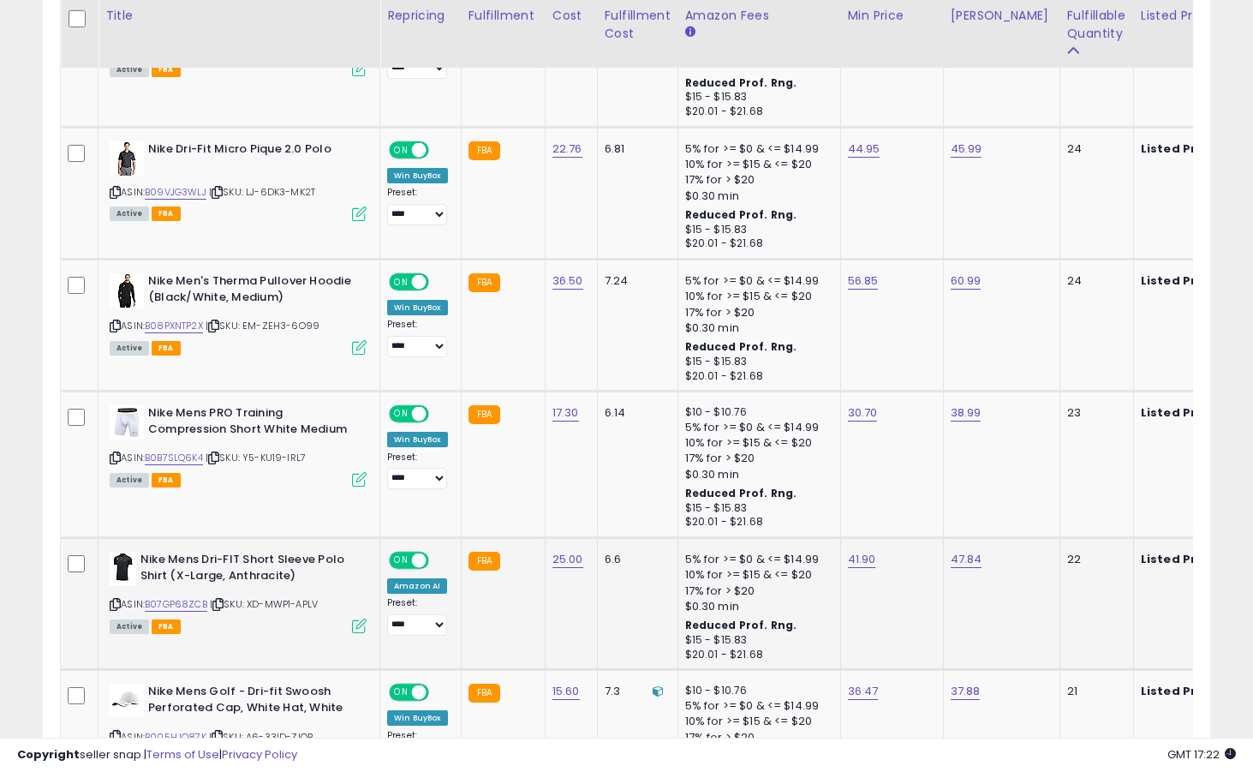
scroll to position [905, 0]
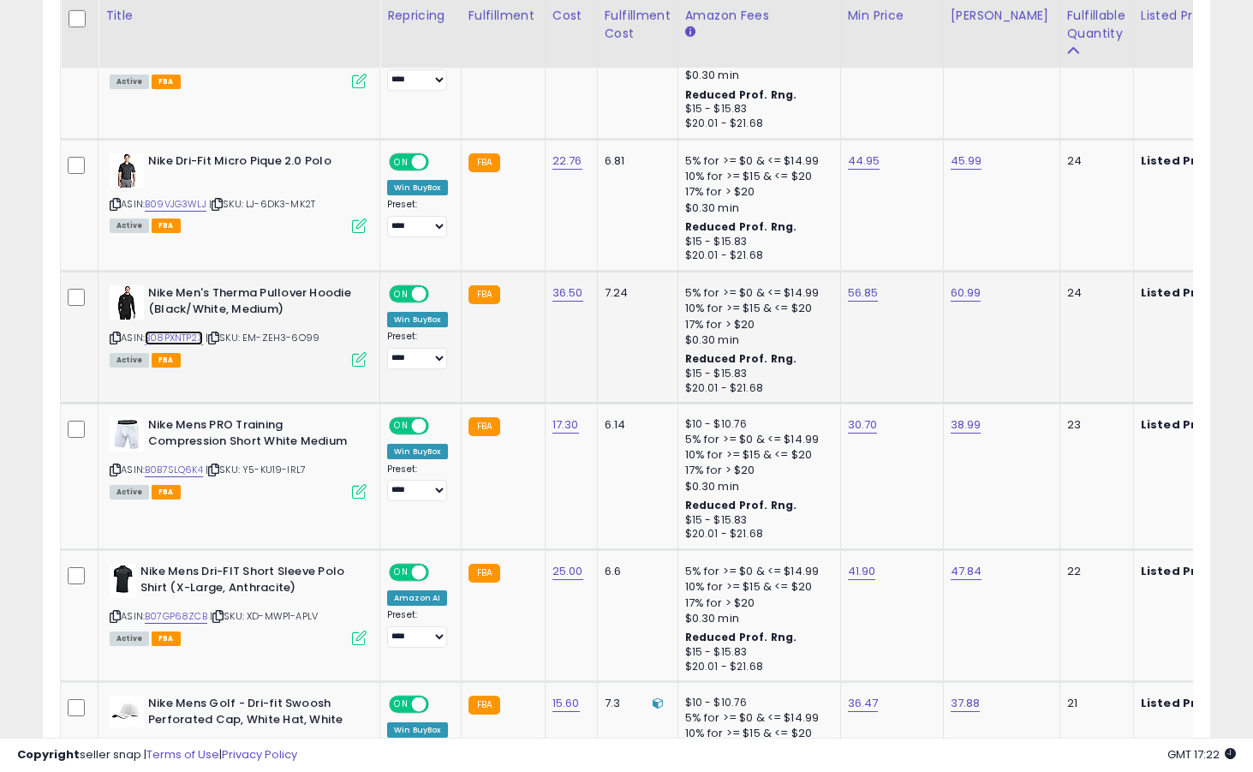
click at [190, 337] on link "B08PXNTP2X" at bounding box center [174, 338] width 58 height 15
click at [861, 288] on link "56.85" at bounding box center [863, 292] width 31 height 17
type input "*****"
click button "submit" at bounding box center [913, 250] width 29 height 26
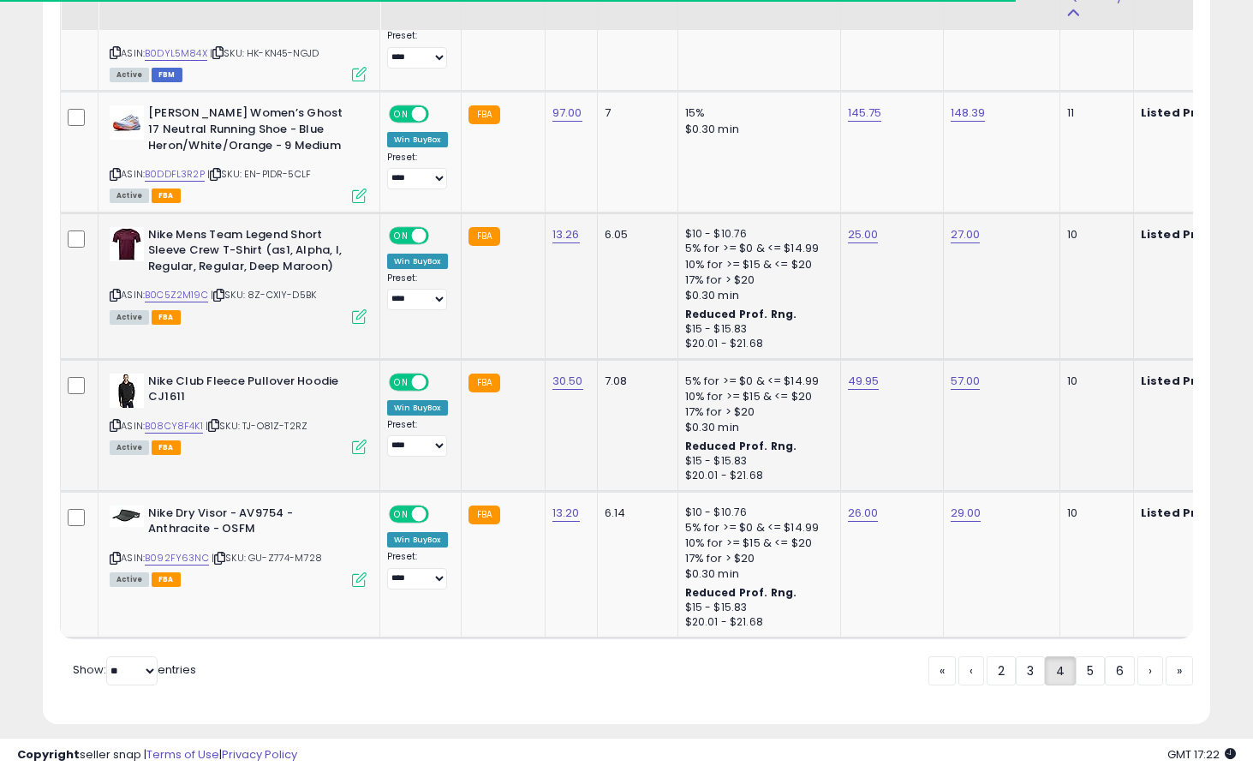
scroll to position [3672, 0]
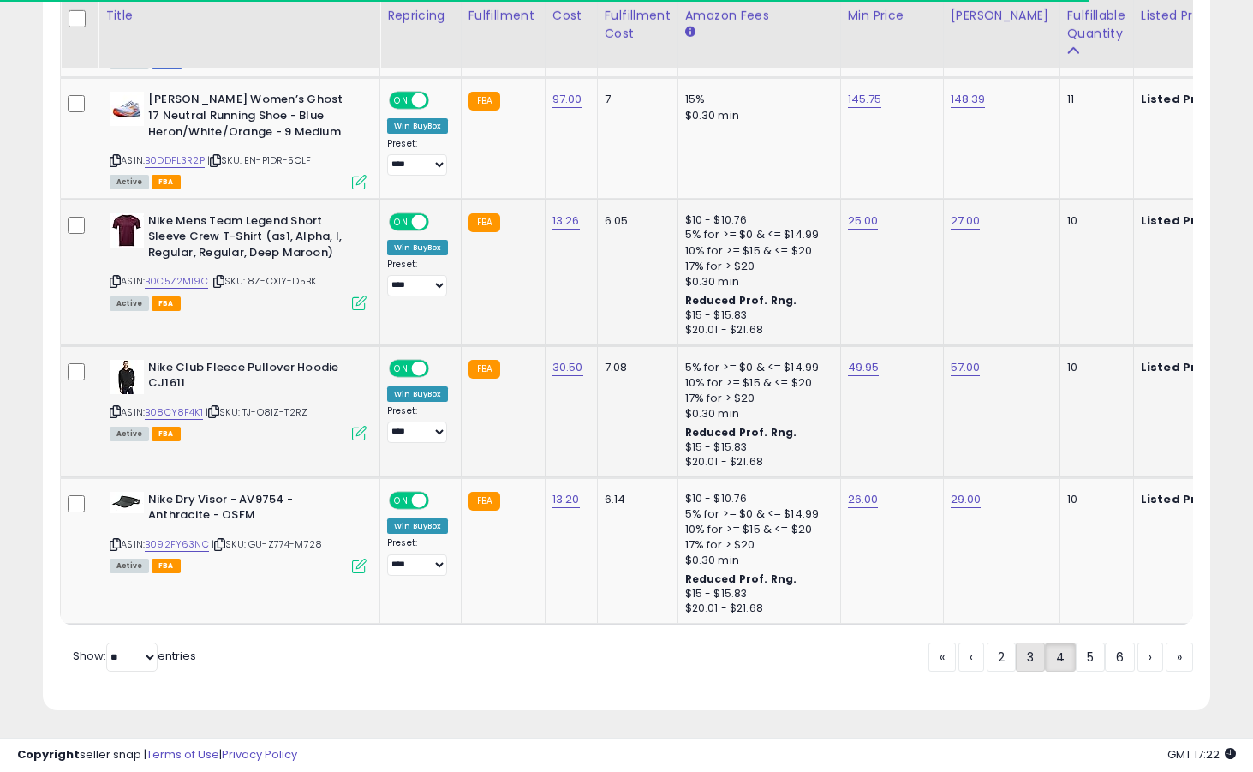
click at [1034, 647] on link "3" at bounding box center [1030, 656] width 29 height 29
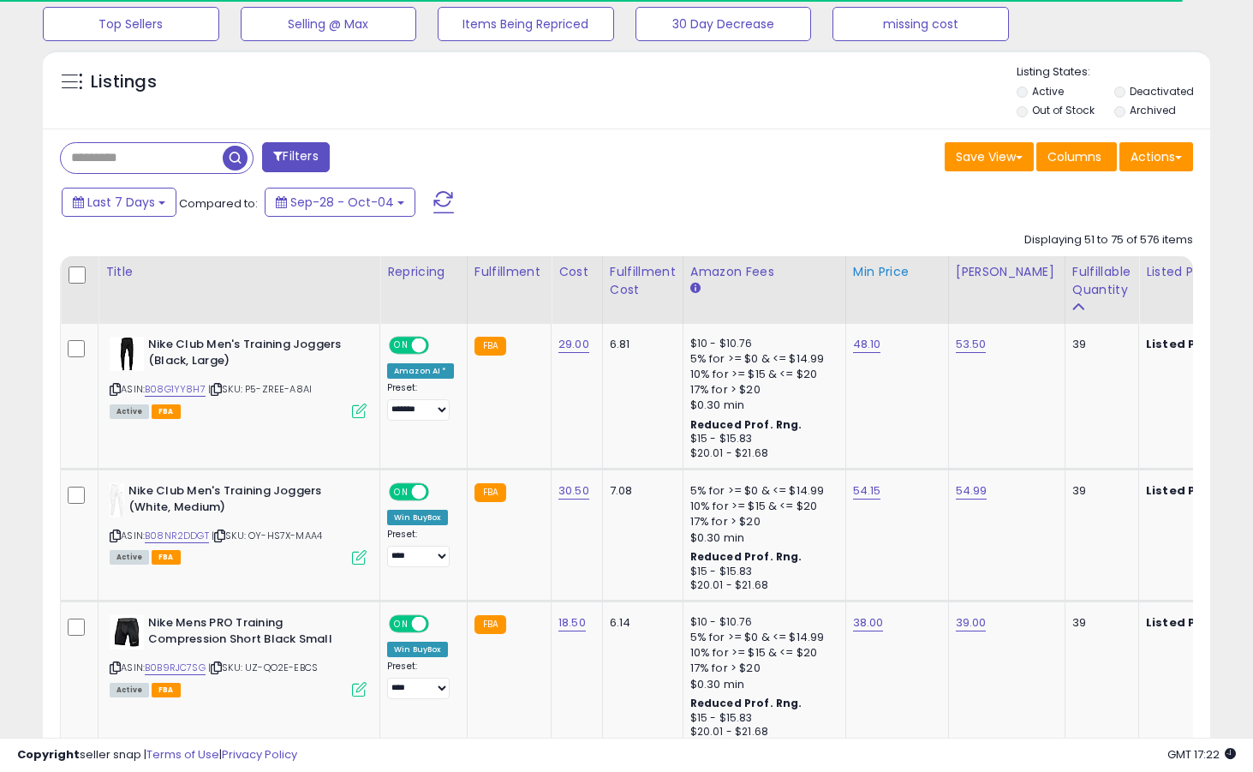
scroll to position [607, 0]
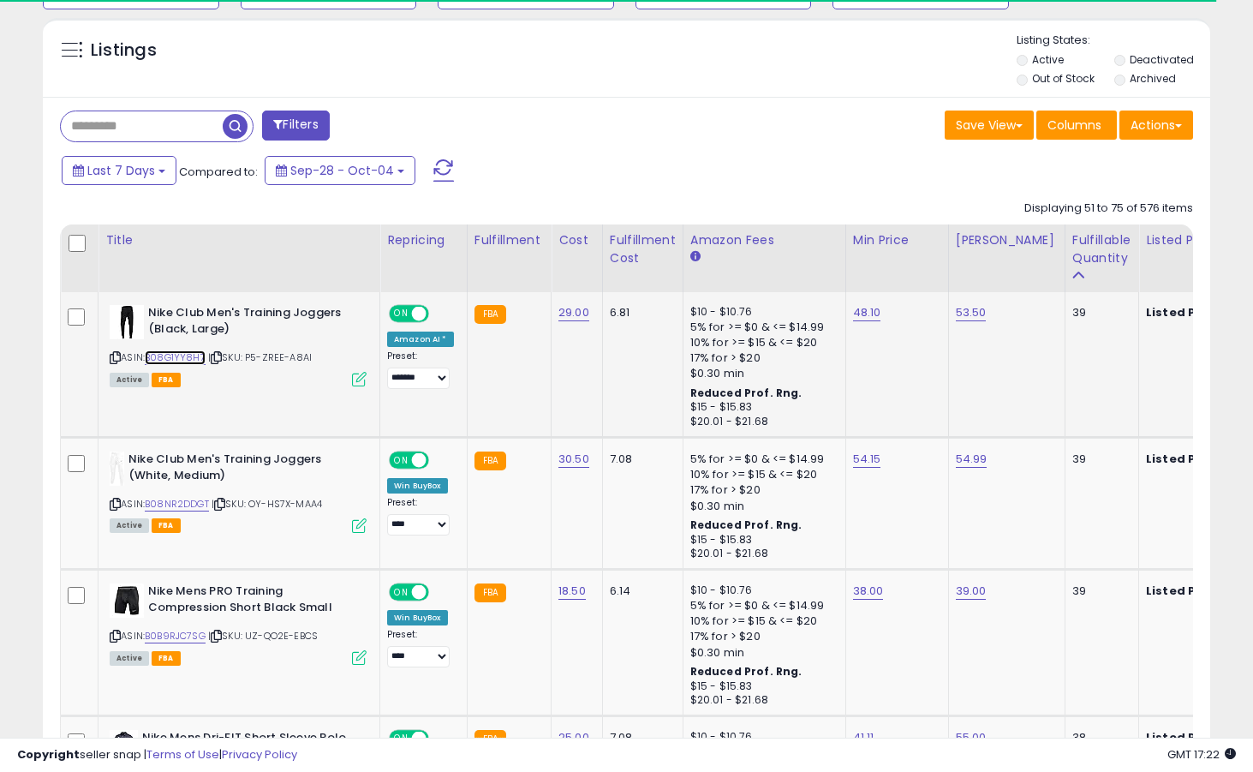
click at [191, 355] on link "B08G1YY8H7" at bounding box center [175, 357] width 61 height 15
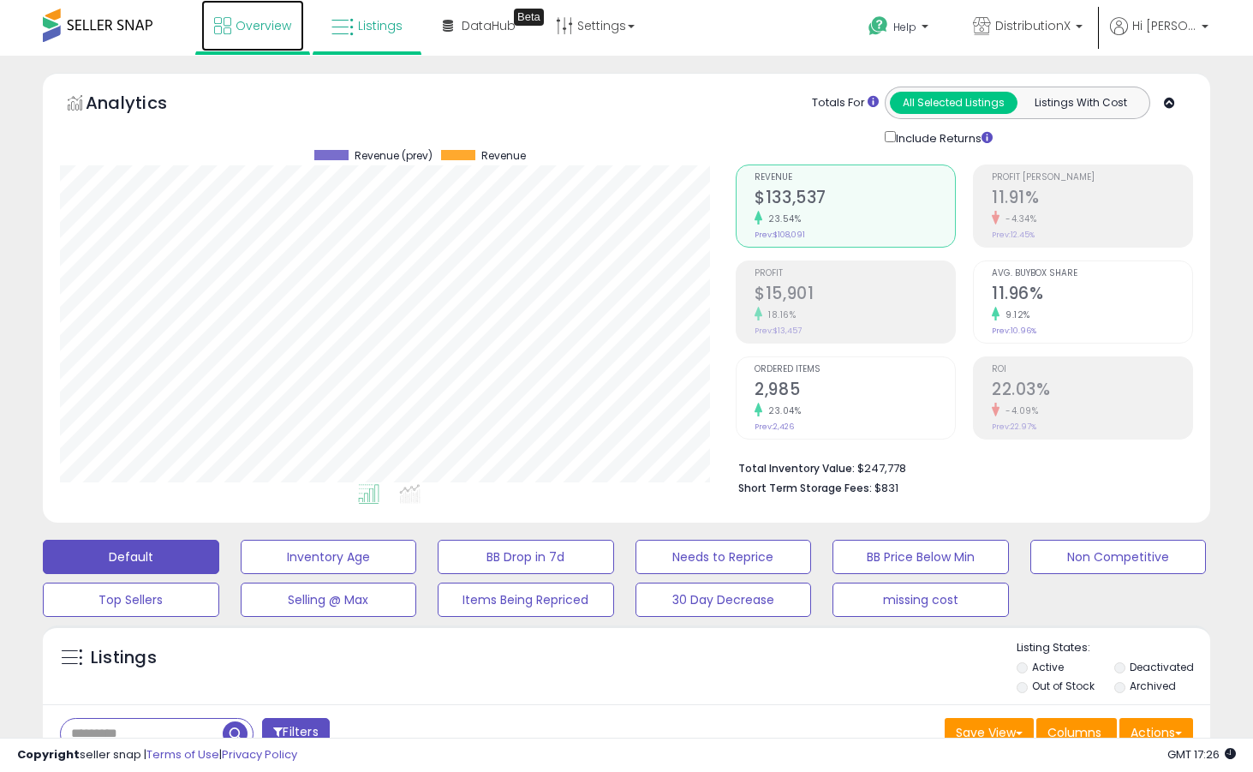
click at [278, 26] on span "Overview" at bounding box center [264, 25] width 56 height 17
